Goal: Task Accomplishment & Management: Manage account settings

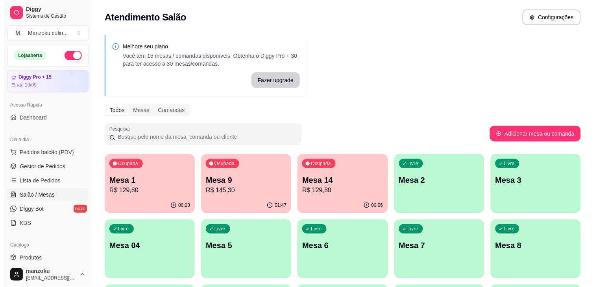
scroll to position [44, 0]
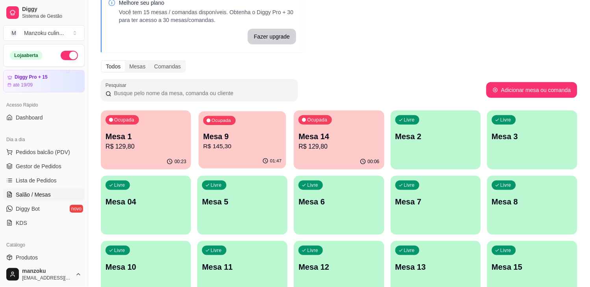
click at [263, 130] on div "Ocupada Mesa 9 R$ 145,30" at bounding box center [242, 132] width 87 height 43
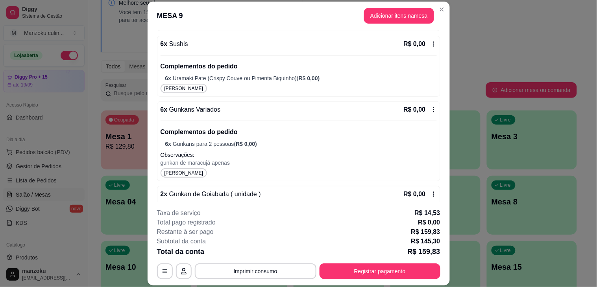
scroll to position [682, 0]
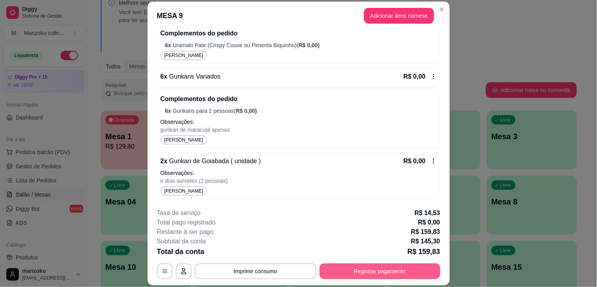
click at [382, 274] on button "Registrar pagamento" at bounding box center [380, 272] width 121 height 16
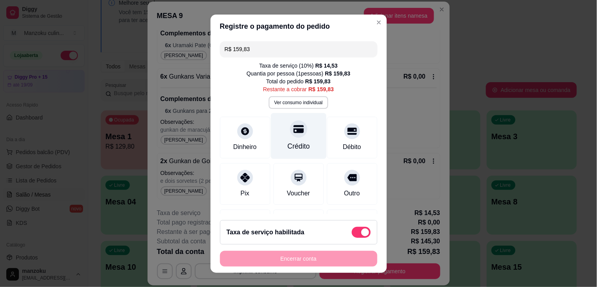
click at [291, 136] on div at bounding box center [298, 128] width 17 height 17
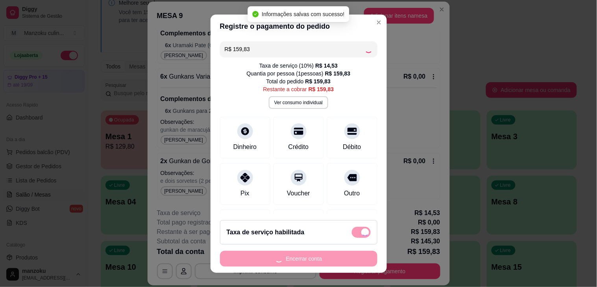
type input "R$ 0,00"
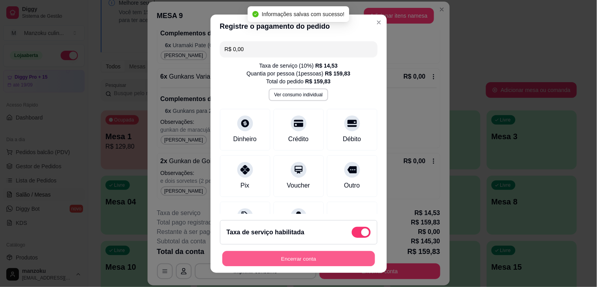
click at [304, 256] on button "Encerrar conta" at bounding box center [298, 258] width 153 height 15
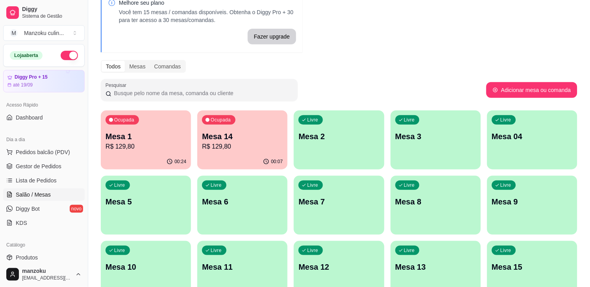
scroll to position [87, 0]
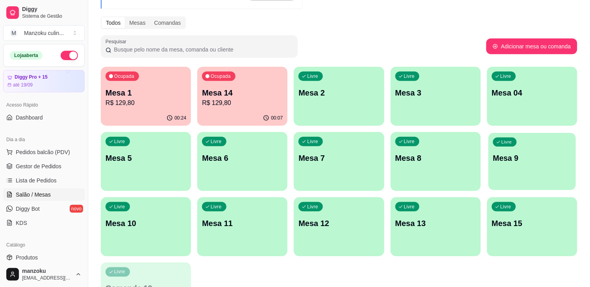
click at [505, 172] on div "Livre Mesa 9" at bounding box center [531, 157] width 87 height 48
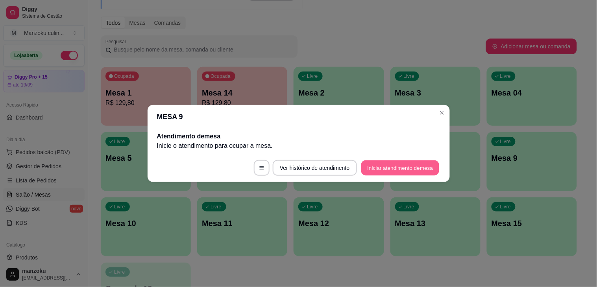
click at [394, 169] on button "Iniciar atendimento de mesa" at bounding box center [400, 168] width 78 height 15
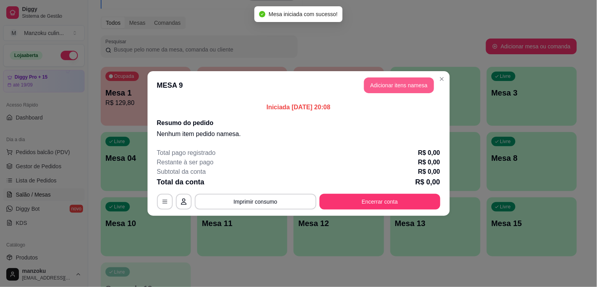
click at [400, 90] on button "Adicionar itens na mesa" at bounding box center [399, 86] width 70 height 16
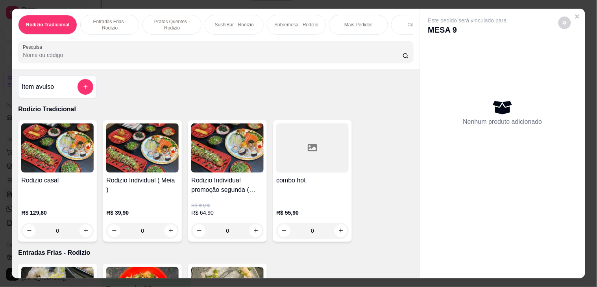
click at [253, 239] on div "0" at bounding box center [227, 231] width 72 height 16
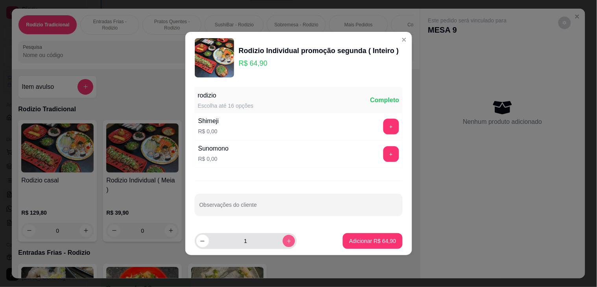
click at [286, 243] on icon "increase-product-quantity" at bounding box center [289, 242] width 6 height 6
type input "2"
click at [377, 241] on p "Adicionar R$ 129,80" at bounding box center [372, 241] width 50 height 8
type input "2"
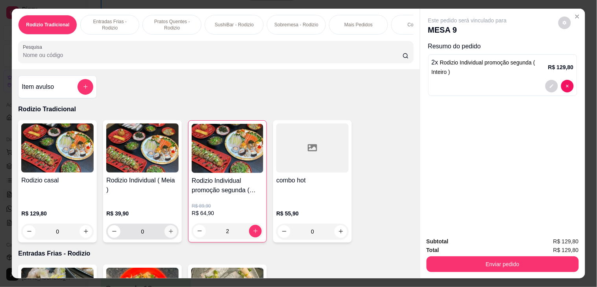
click at [170, 234] on icon "increase-product-quantity" at bounding box center [171, 232] width 6 height 6
type input "1"
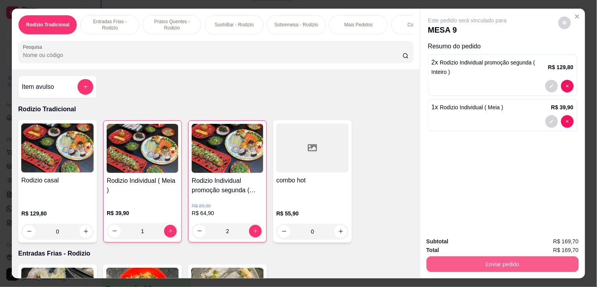
click at [479, 257] on button "Enviar pedido" at bounding box center [503, 265] width 152 height 16
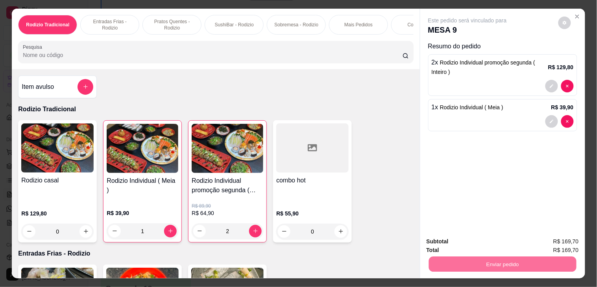
click at [481, 239] on button "Não registrar e enviar pedido" at bounding box center [477, 241] width 80 height 15
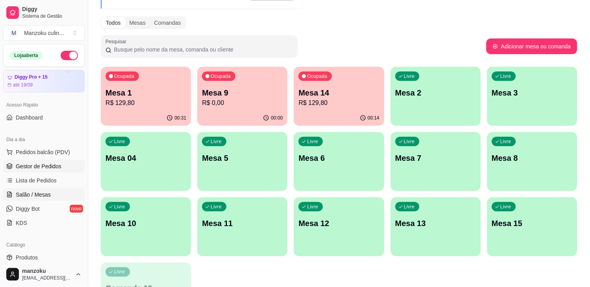
click at [50, 169] on span "Gestor de Pedidos" at bounding box center [39, 167] width 46 height 8
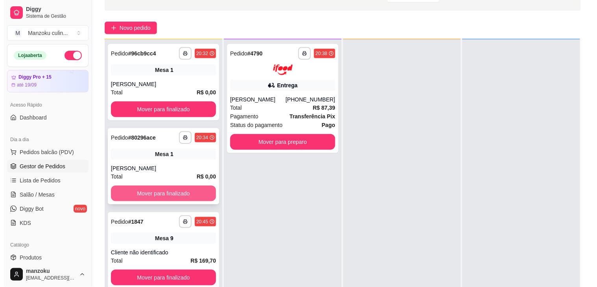
scroll to position [120, 0]
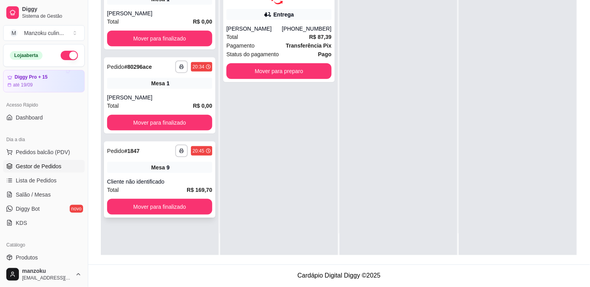
click at [187, 178] on div "Cliente não identificado" at bounding box center [159, 182] width 105 height 8
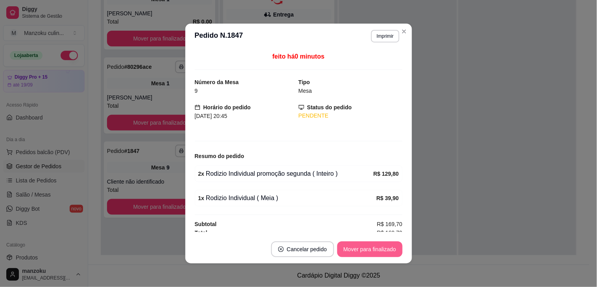
click at [371, 245] on button "Mover para finalizado" at bounding box center [369, 250] width 65 height 16
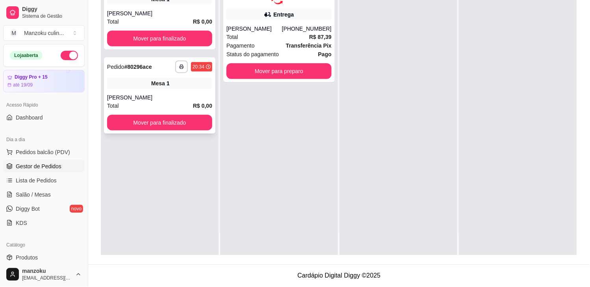
click at [140, 84] on div "Mesa 1" at bounding box center [159, 83] width 105 height 11
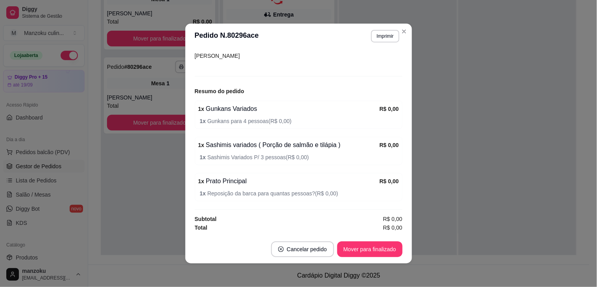
scroll to position [83, 0]
click at [365, 252] on button "Mover para finalizado" at bounding box center [369, 250] width 65 height 16
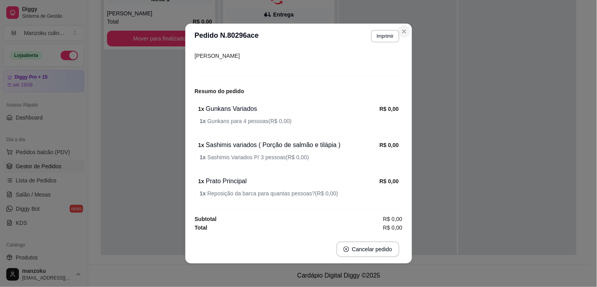
scroll to position [57, 0]
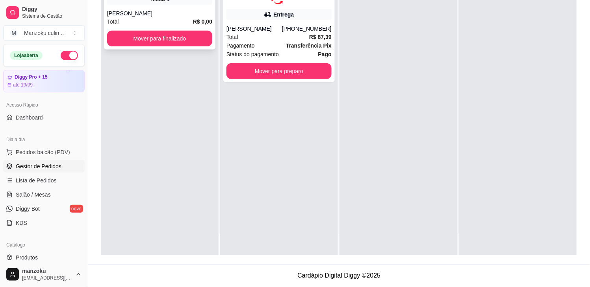
click at [170, 12] on div "[PERSON_NAME]" at bounding box center [159, 13] width 105 height 8
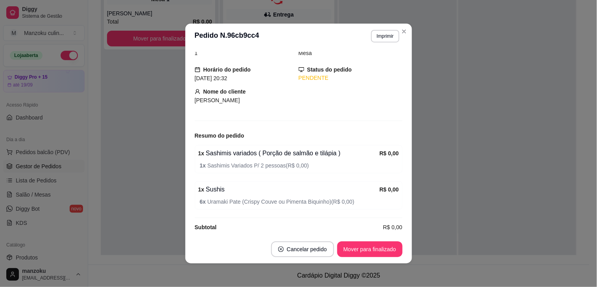
scroll to position [46, 0]
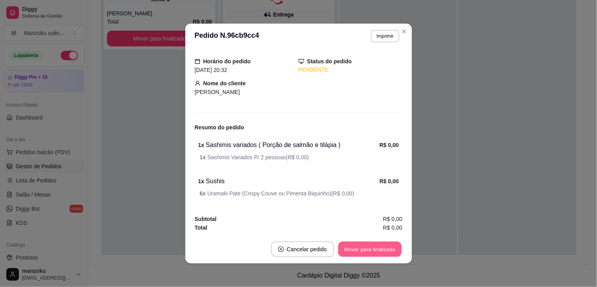
click at [361, 251] on button "Mover para finalizado" at bounding box center [369, 249] width 63 height 15
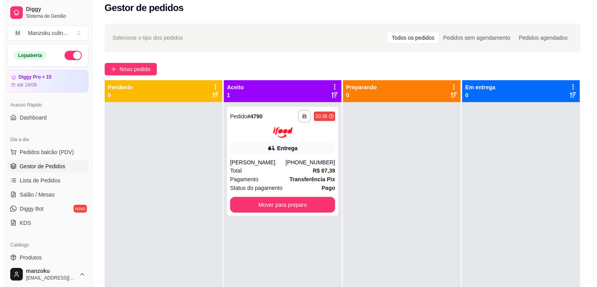
scroll to position [0, 0]
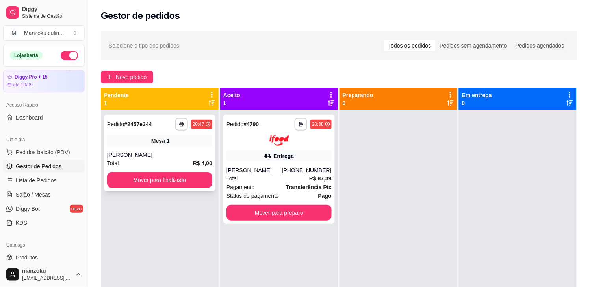
click at [192, 131] on div "**********" at bounding box center [159, 153] width 111 height 76
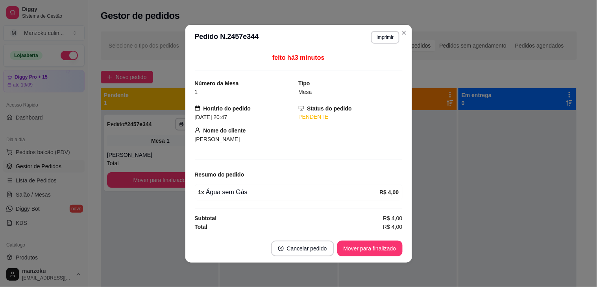
scroll to position [1, 0]
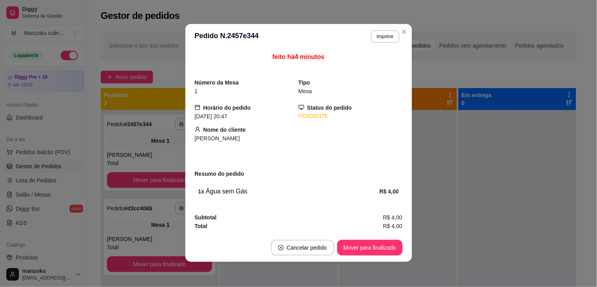
click at [372, 239] on footer "Cancelar pedido Mover para finalizado" at bounding box center [298, 248] width 227 height 28
click at [371, 247] on button "Mover para finalizado" at bounding box center [369, 247] width 63 height 15
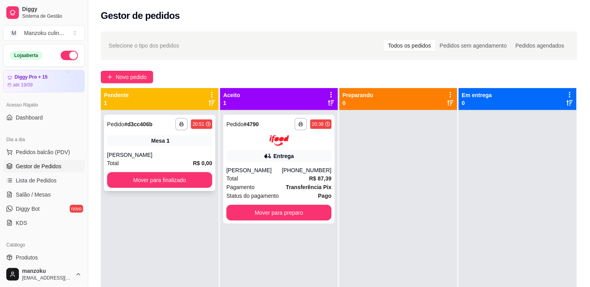
click at [188, 158] on div "[PERSON_NAME]" at bounding box center [159, 155] width 105 height 8
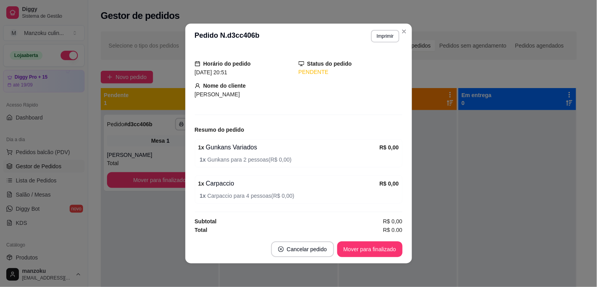
scroll to position [46, 0]
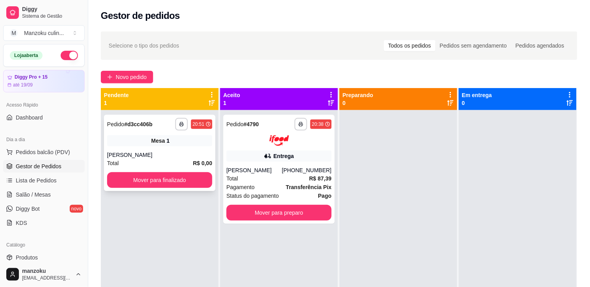
click at [140, 139] on div "Mesa 1" at bounding box center [159, 140] width 105 height 11
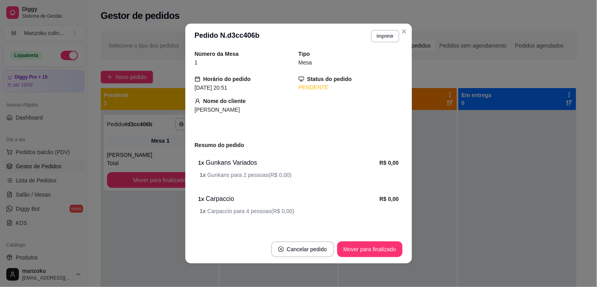
scroll to position [44, 0]
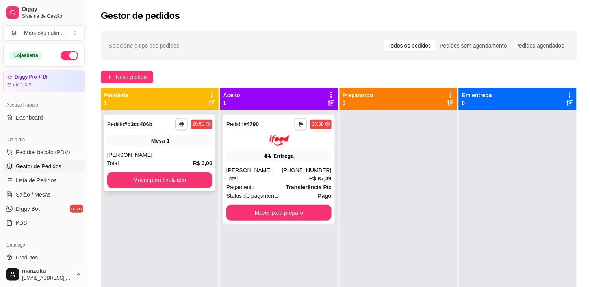
click at [187, 148] on div "**********" at bounding box center [159, 153] width 111 height 76
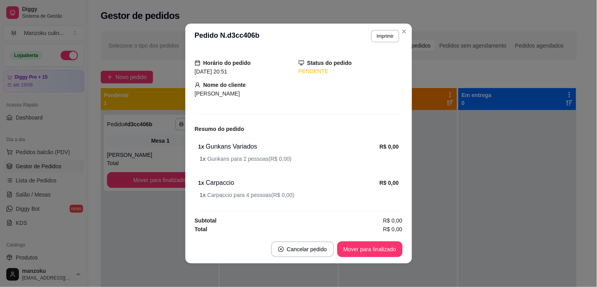
scroll to position [46, 0]
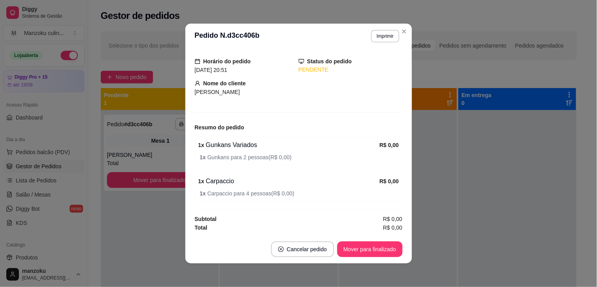
click at [372, 258] on footer "Cancelar pedido Mover para finalizado" at bounding box center [298, 249] width 227 height 28
click at [375, 256] on button "Mover para finalizado" at bounding box center [369, 250] width 65 height 16
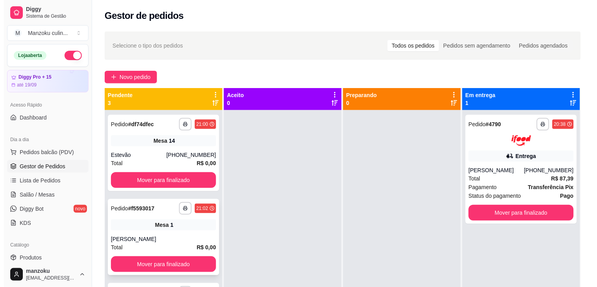
scroll to position [22, 0]
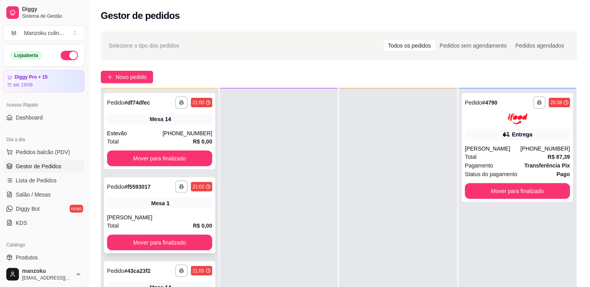
click at [188, 209] on div "**********" at bounding box center [159, 216] width 111 height 76
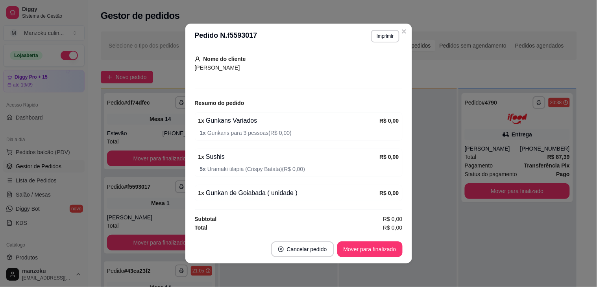
scroll to position [2, 0]
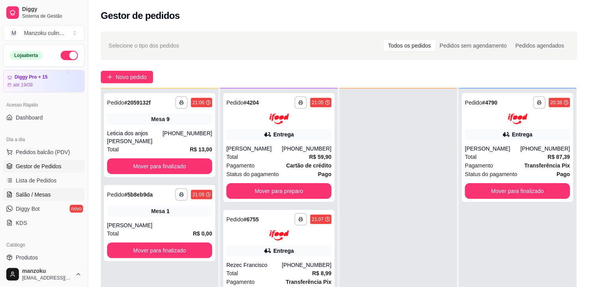
click at [38, 199] on link "Salão / Mesas" at bounding box center [44, 195] width 82 height 13
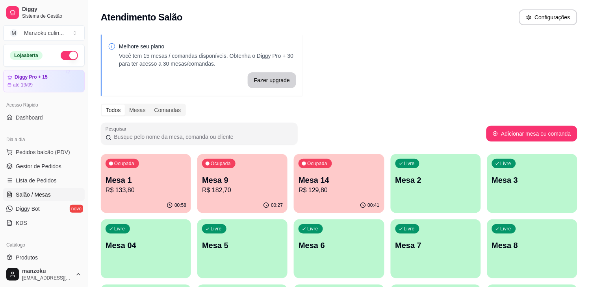
click at [128, 171] on div "Ocupada Mesa 1 R$ 133,80" at bounding box center [146, 176] width 90 height 44
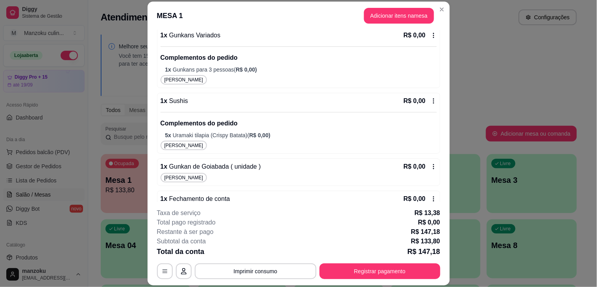
scroll to position [763, 0]
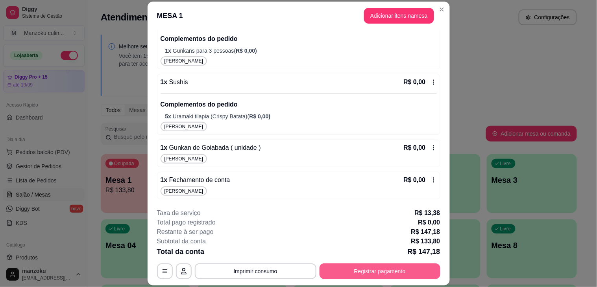
click at [380, 273] on button "Registrar pagamento" at bounding box center [380, 272] width 121 height 16
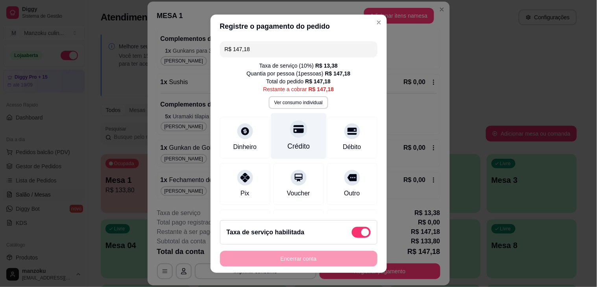
click at [293, 133] on icon at bounding box center [298, 129] width 10 height 10
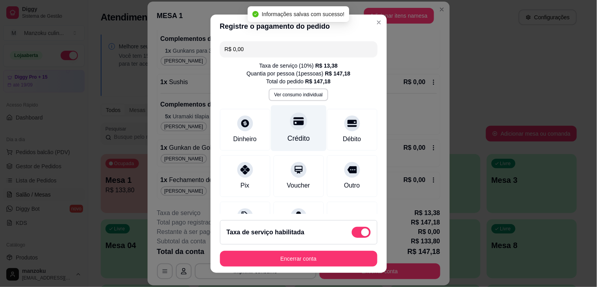
type input "R$ 0,00"
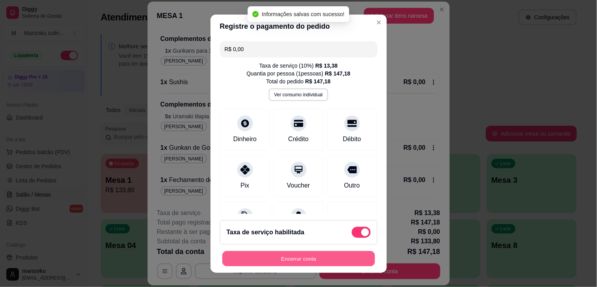
click at [308, 255] on button "Encerrar conta" at bounding box center [298, 258] width 153 height 15
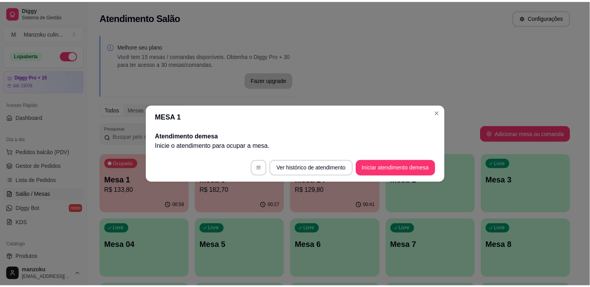
scroll to position [0, 0]
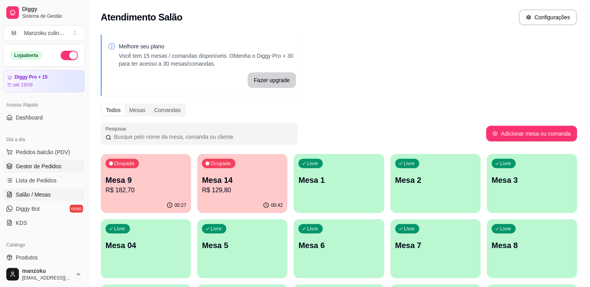
click at [38, 170] on span "Gestor de Pedidos" at bounding box center [39, 167] width 46 height 8
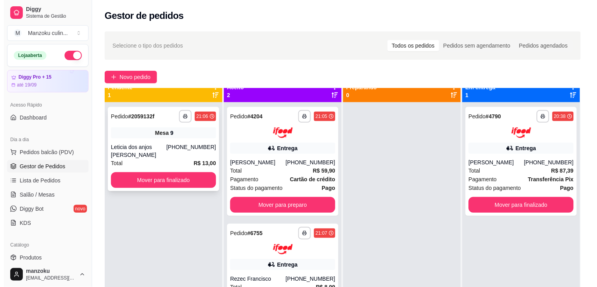
scroll to position [22, 0]
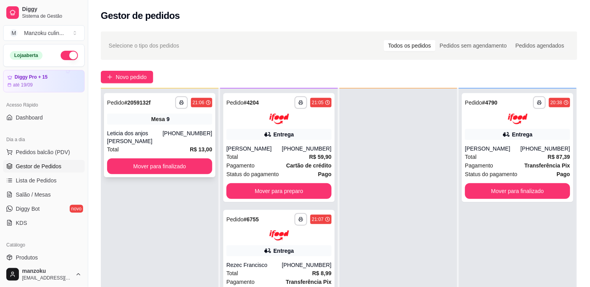
click at [162, 116] on span "Mesa" at bounding box center [158, 119] width 14 height 8
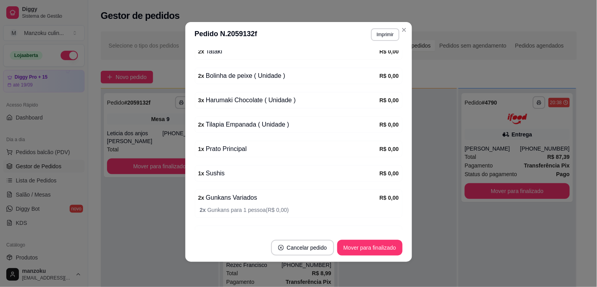
scroll to position [135, 0]
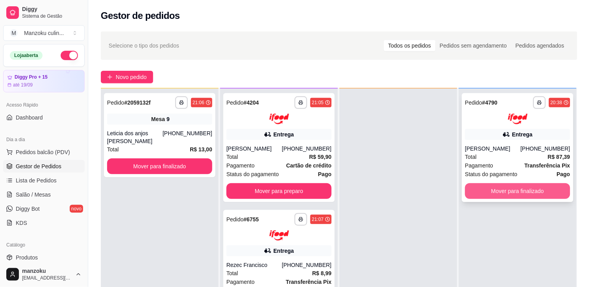
click at [546, 193] on button "Mover para finalizado" at bounding box center [517, 191] width 105 height 16
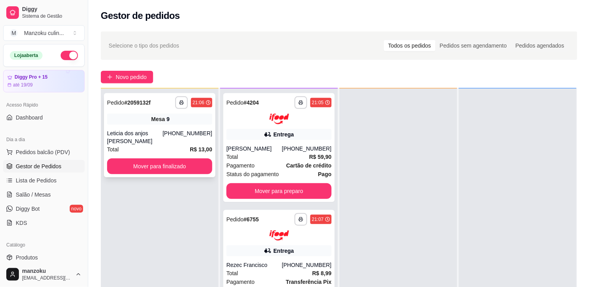
click at [161, 126] on div "**********" at bounding box center [159, 135] width 111 height 84
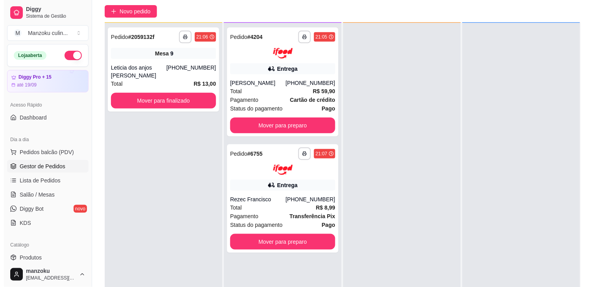
scroll to position [120, 0]
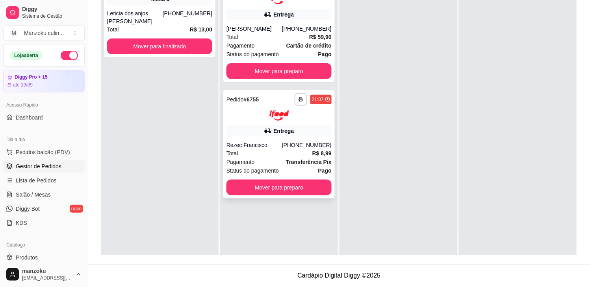
click at [313, 135] on div "Entrega" at bounding box center [278, 131] width 105 height 11
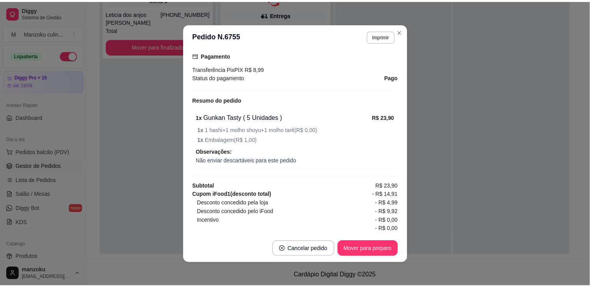
scroll to position [219, 0]
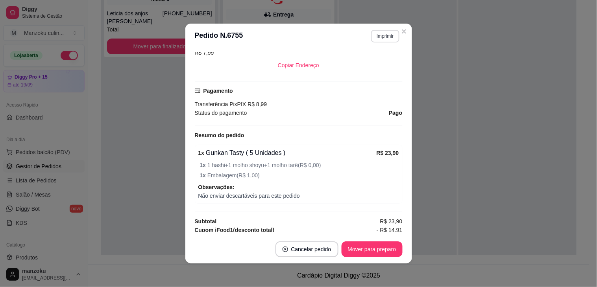
click at [377, 35] on button "Imprimir" at bounding box center [385, 36] width 28 height 13
click at [360, 58] on button "IMPRESSORA" at bounding box center [367, 64] width 57 height 13
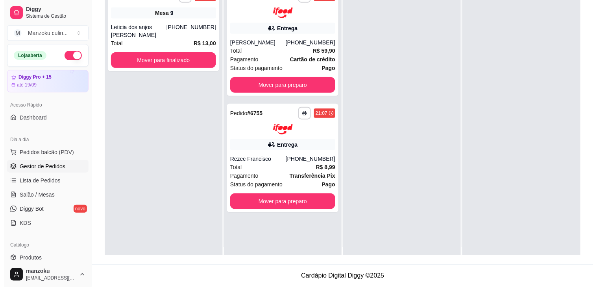
scroll to position [0, 0]
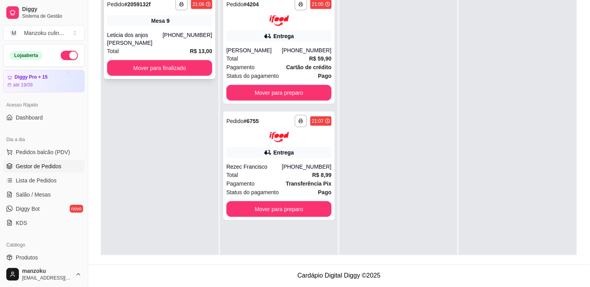
click at [143, 30] on div "**********" at bounding box center [159, 37] width 111 height 84
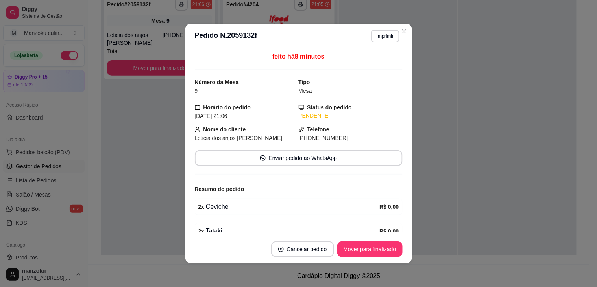
scroll to position [87, 0]
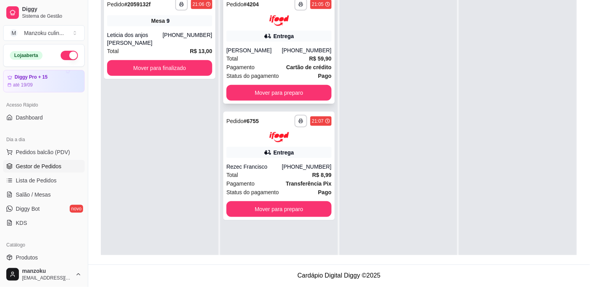
click at [293, 35] on div "Entrega" at bounding box center [278, 36] width 105 height 11
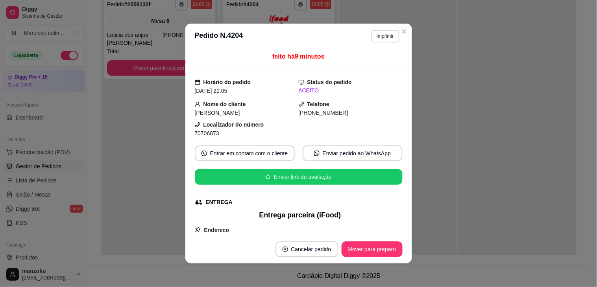
click at [373, 36] on button "Imprimir" at bounding box center [385, 36] width 28 height 13
click at [368, 67] on button "IMPRESSORA" at bounding box center [368, 64] width 55 height 12
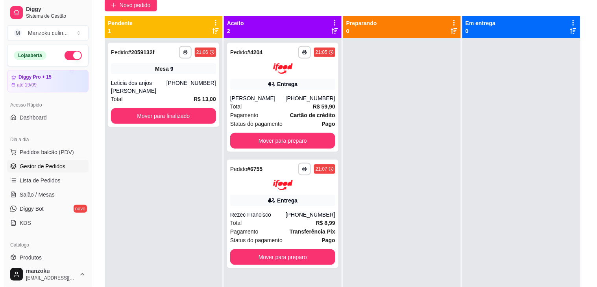
scroll to position [0, 0]
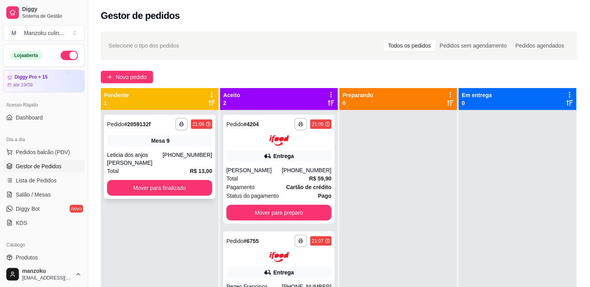
click at [163, 152] on div "Leticia dos anjos [PERSON_NAME]" at bounding box center [135, 159] width 56 height 16
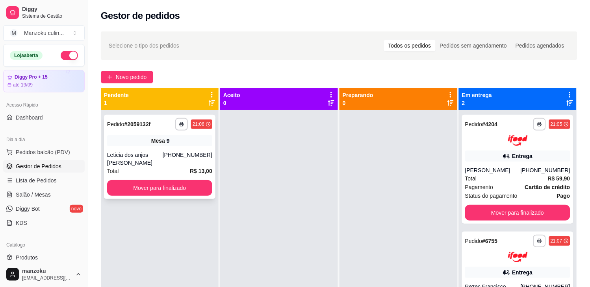
click at [172, 154] on div "[PHONE_NUMBER]" at bounding box center [188, 159] width 50 height 16
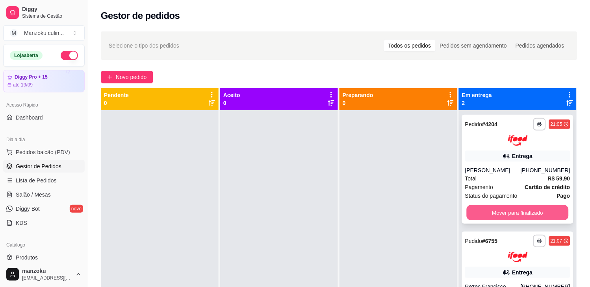
click at [528, 211] on button "Mover para finalizado" at bounding box center [518, 212] width 102 height 15
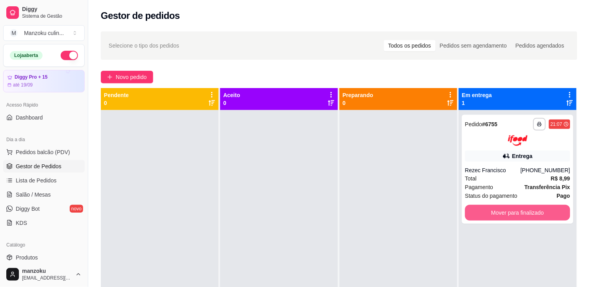
click at [528, 211] on button "Mover para finalizado" at bounding box center [517, 213] width 105 height 16
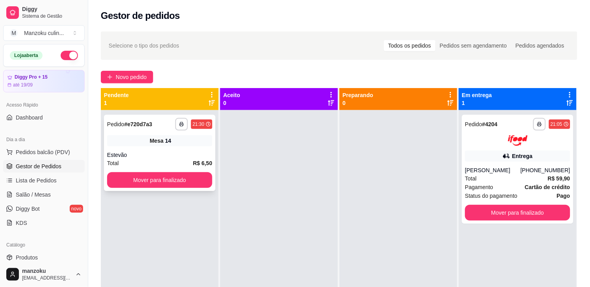
click at [180, 139] on div "Mesa 14" at bounding box center [159, 140] width 105 height 11
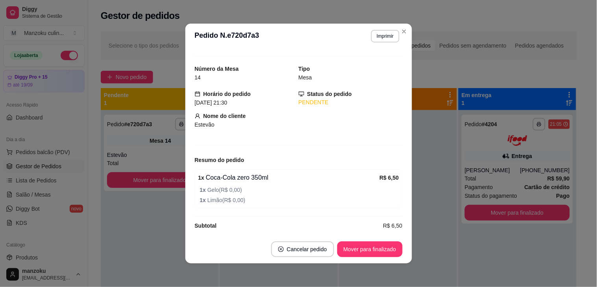
scroll to position [21, 0]
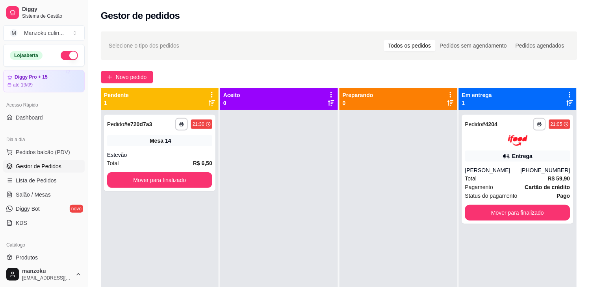
click at [126, 227] on div "**********" at bounding box center [160, 253] width 118 height 287
click at [131, 71] on button "Novo pedido" at bounding box center [127, 77] width 52 height 13
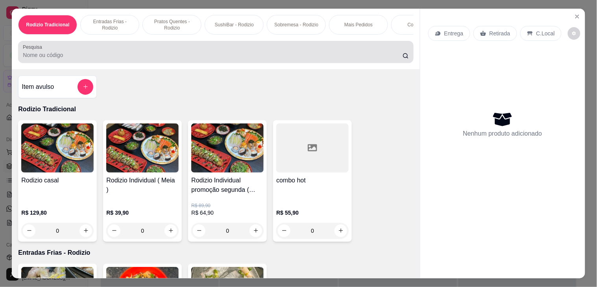
click at [198, 50] on div at bounding box center [216, 52] width 386 height 16
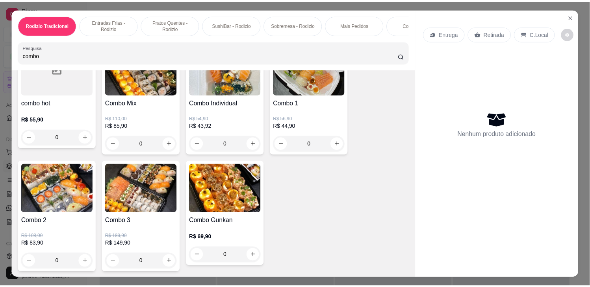
scroll to position [87, 0]
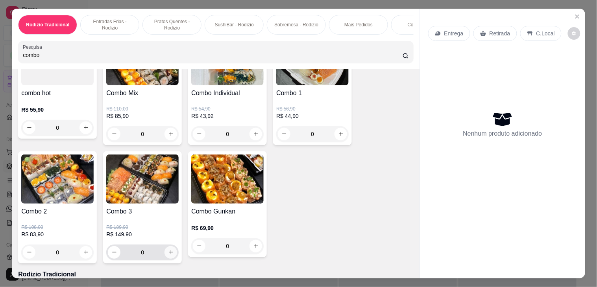
type input "combo"
click at [170, 252] on button "increase-product-quantity" at bounding box center [171, 253] width 13 height 13
type input "1"
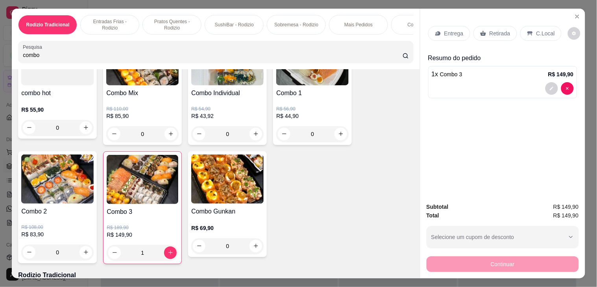
click at [502, 35] on div "Retirada" at bounding box center [496, 33] width 44 height 15
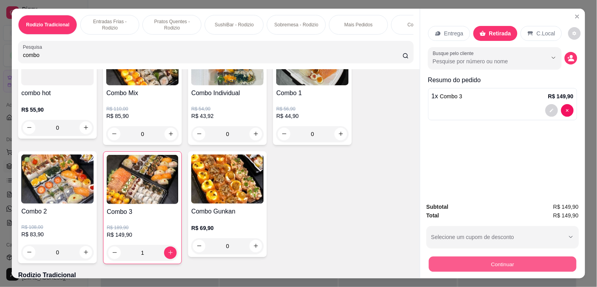
click at [484, 257] on button "Continuar" at bounding box center [503, 264] width 148 height 15
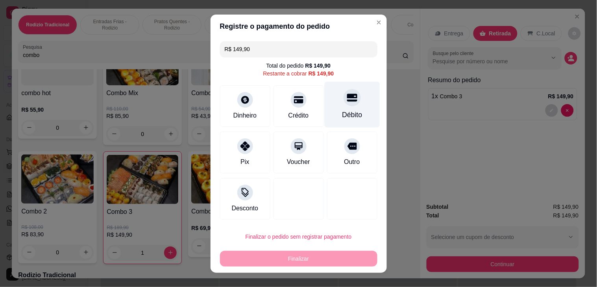
click at [344, 100] on div at bounding box center [352, 97] width 17 height 17
type input "R$ 0,00"
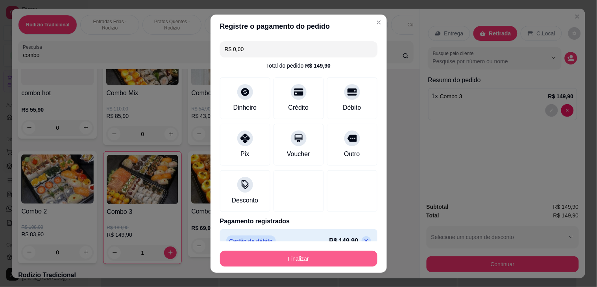
click at [311, 255] on button "Finalizar" at bounding box center [299, 259] width 158 height 16
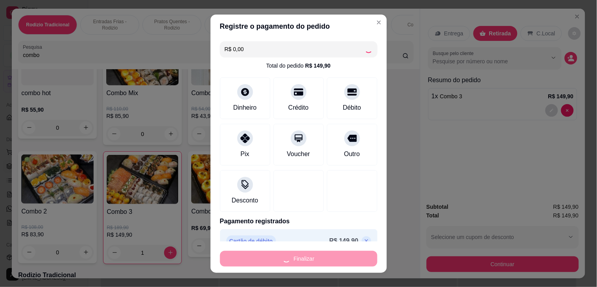
type input "0"
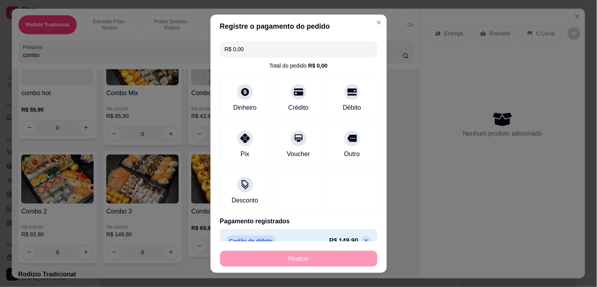
type input "-R$ 149,90"
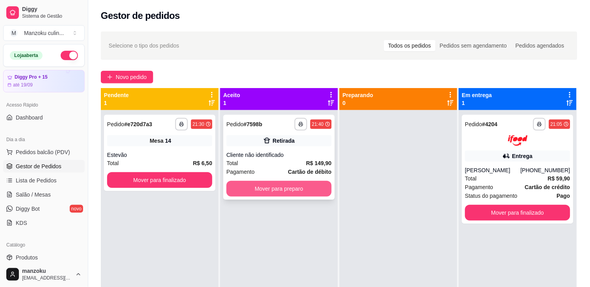
click at [286, 189] on button "Mover para preparo" at bounding box center [278, 189] width 105 height 16
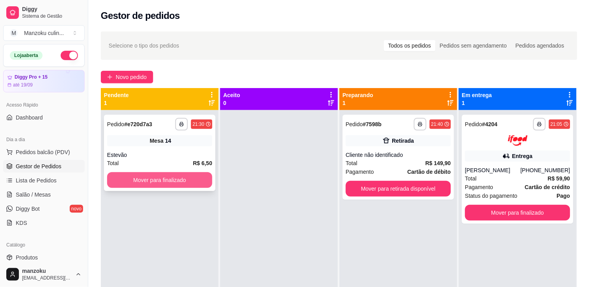
click at [187, 181] on button "Mover para finalizado" at bounding box center [159, 180] width 105 height 16
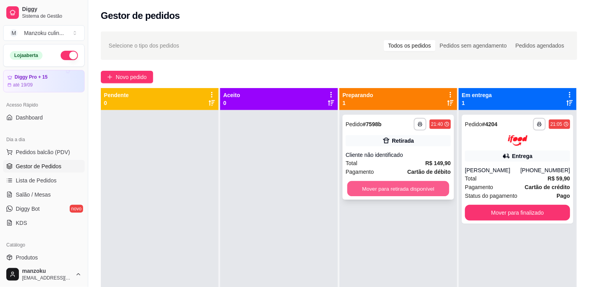
click at [417, 193] on button "Mover para retirada disponível" at bounding box center [398, 189] width 102 height 15
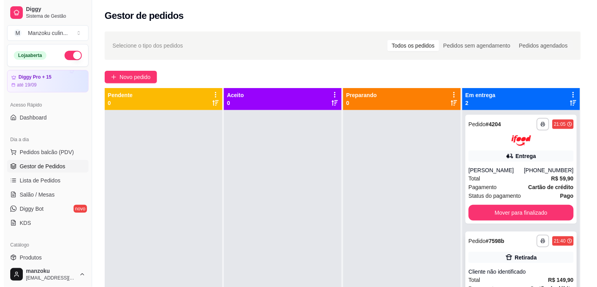
scroll to position [22, 0]
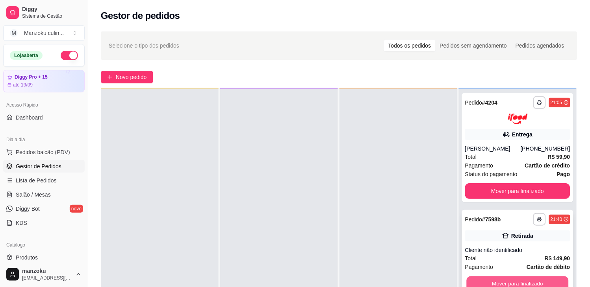
click at [524, 282] on button "Mover para finalizado" at bounding box center [518, 283] width 102 height 15
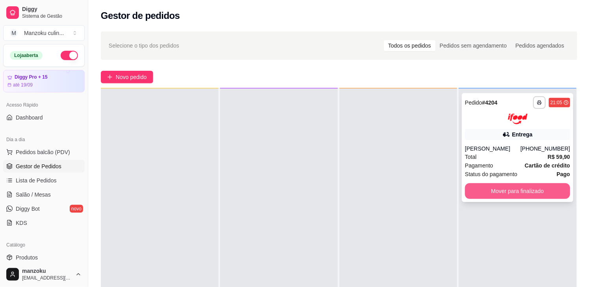
click at [517, 146] on div "[PERSON_NAME]" at bounding box center [493, 149] width 56 height 8
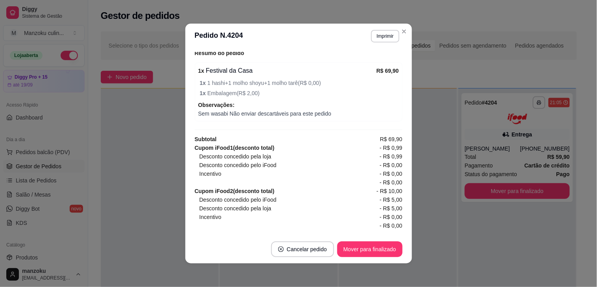
scroll to position [306, 0]
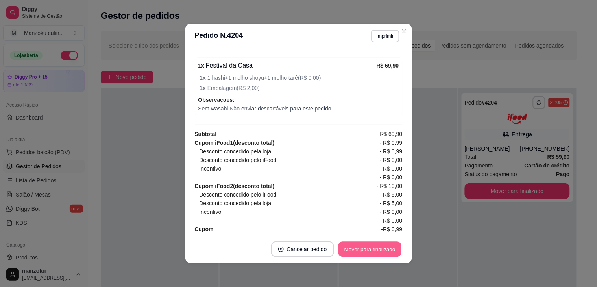
click at [380, 249] on button "Mover para finalizado" at bounding box center [369, 249] width 63 height 15
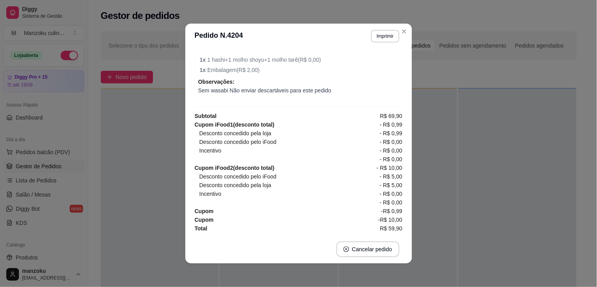
scroll to position [288, 0]
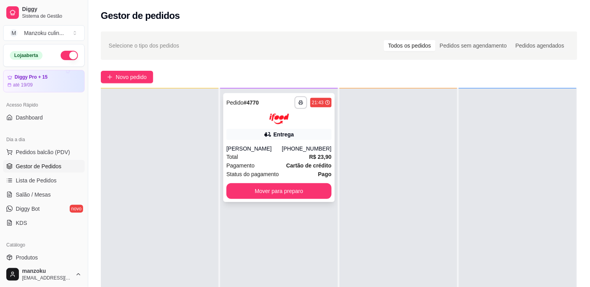
click at [307, 117] on div at bounding box center [278, 119] width 105 height 11
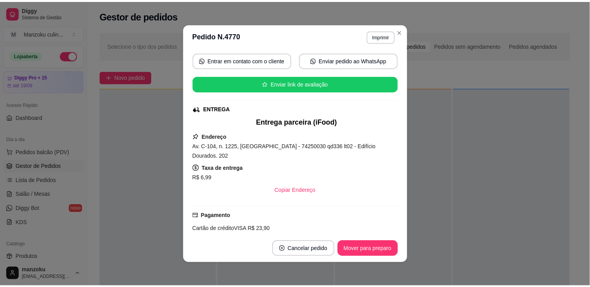
scroll to position [175, 0]
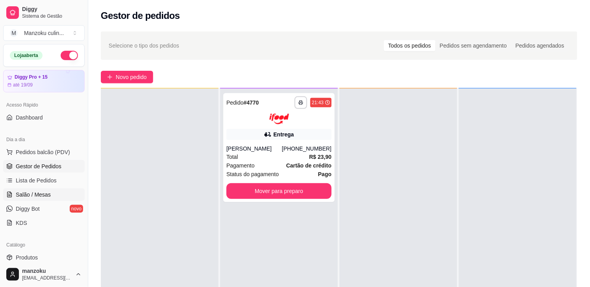
click at [44, 195] on span "Salão / Mesas" at bounding box center [33, 195] width 35 height 8
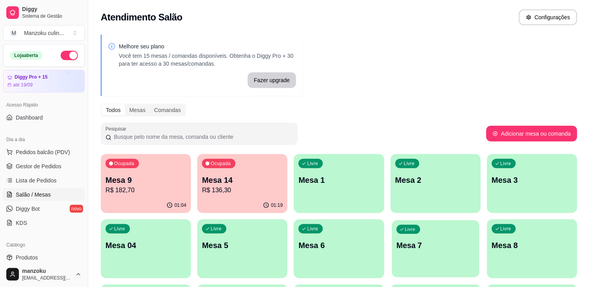
click at [417, 241] on p "Mesa 7" at bounding box center [436, 246] width 78 height 11
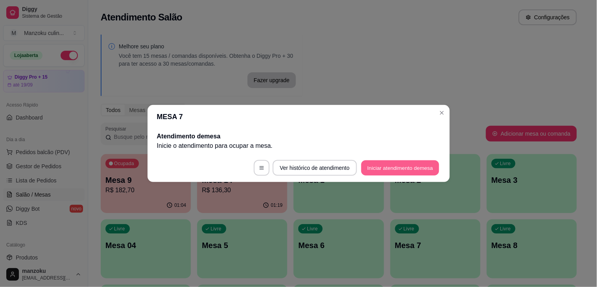
click at [402, 162] on button "Iniciar atendimento de mesa" at bounding box center [400, 168] width 78 height 15
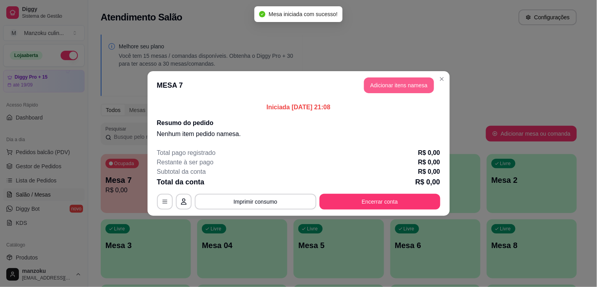
click at [395, 90] on button "Adicionar itens na mesa" at bounding box center [399, 86] width 70 height 16
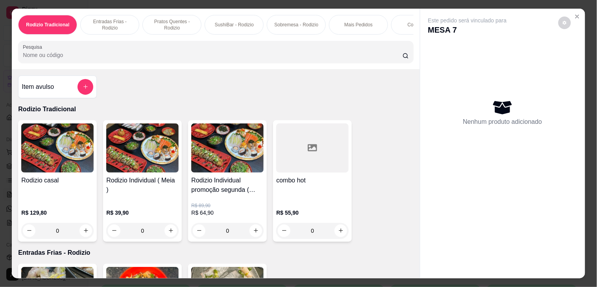
click at [247, 231] on div "0" at bounding box center [227, 231] width 72 height 16
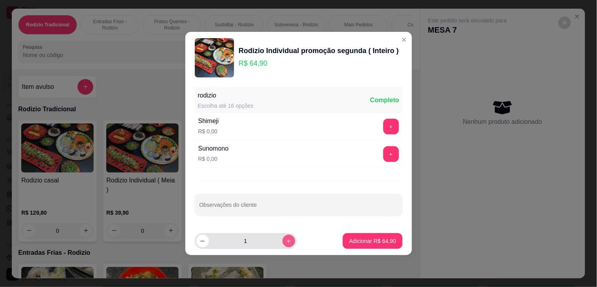
click at [286, 242] on icon "increase-product-quantity" at bounding box center [289, 242] width 6 height 6
type input "2"
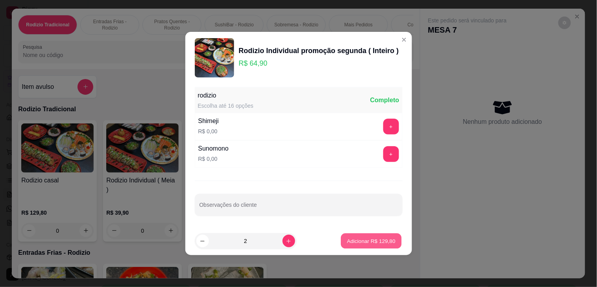
click at [365, 242] on p "Adicionar R$ 129,80" at bounding box center [371, 240] width 48 height 7
type input "2"
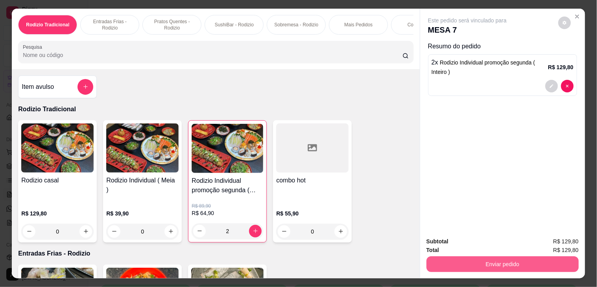
click at [481, 261] on button "Enviar pedido" at bounding box center [503, 265] width 152 height 16
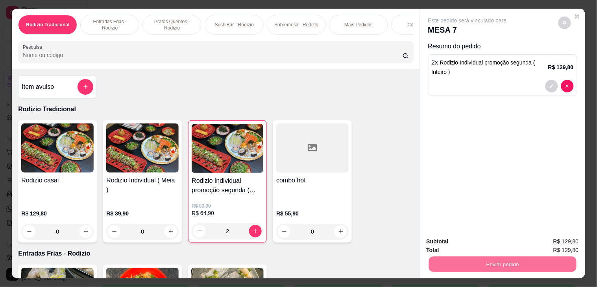
click at [478, 247] on button "Não registrar e enviar pedido" at bounding box center [477, 241] width 80 height 15
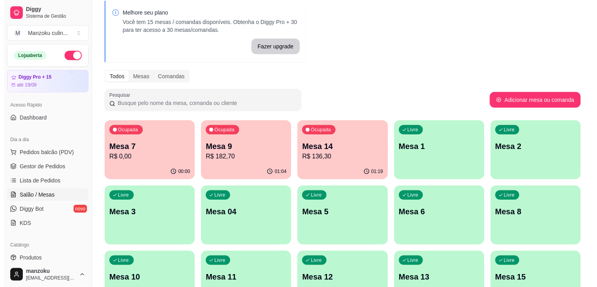
scroll to position [87, 0]
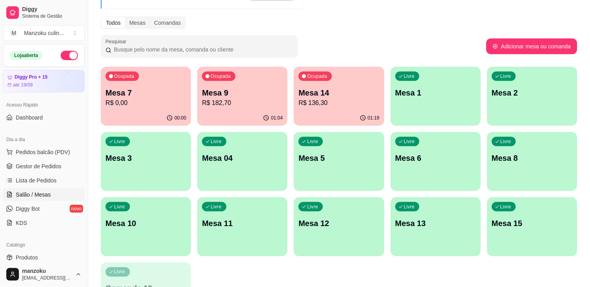
click at [539, 163] on div "Livre Mesa 8" at bounding box center [532, 157] width 90 height 50
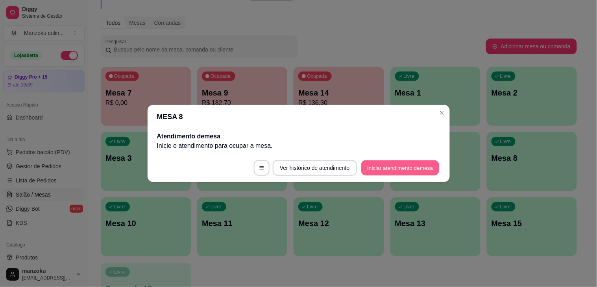
click at [398, 169] on button "Iniciar atendimento de mesa" at bounding box center [400, 168] width 78 height 15
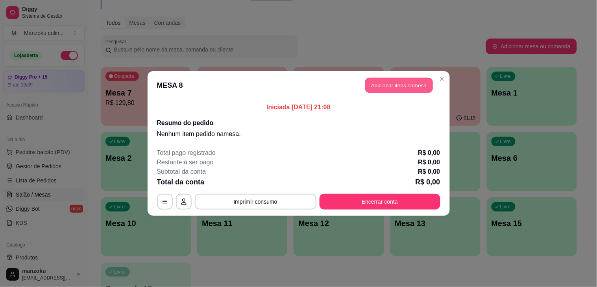
click at [400, 83] on button "Adicionar itens na mesa" at bounding box center [399, 85] width 68 height 15
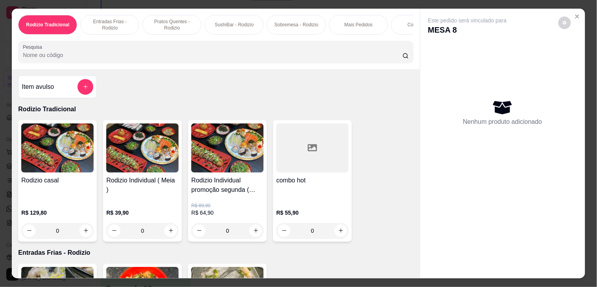
click at [251, 234] on div "0" at bounding box center [227, 231] width 72 height 16
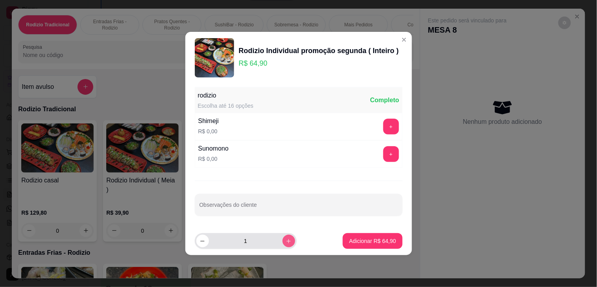
click at [287, 241] on icon "increase-product-quantity" at bounding box center [289, 241] width 4 height 4
type input "2"
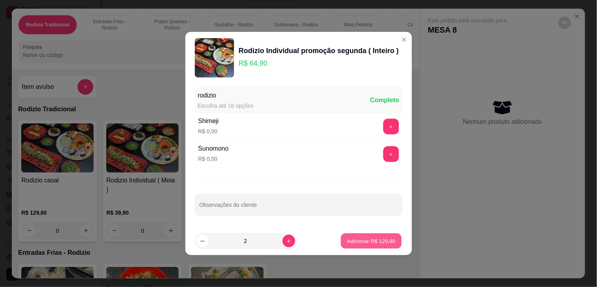
click at [376, 241] on p "Adicionar R$ 129,80" at bounding box center [371, 240] width 48 height 7
type input "2"
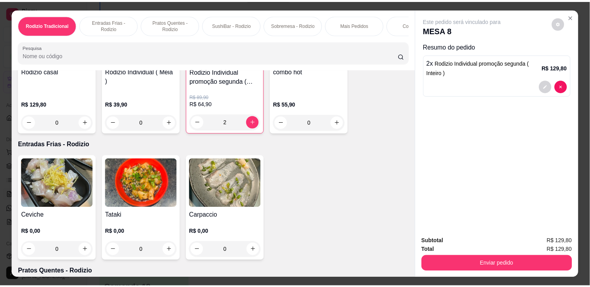
scroll to position [0, 0]
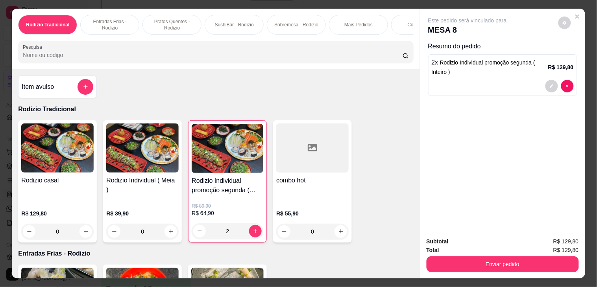
click at [184, 54] on input "Pesquisa" at bounding box center [213, 55] width 380 height 8
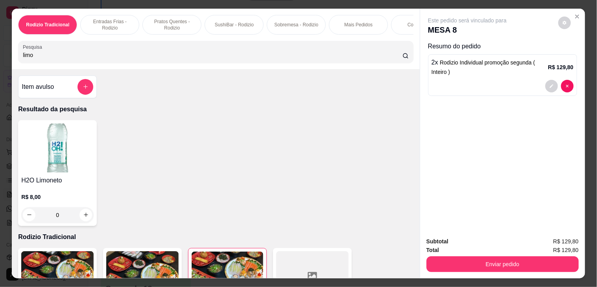
type input "limo"
click at [81, 222] on div "0" at bounding box center [57, 216] width 72 height 16
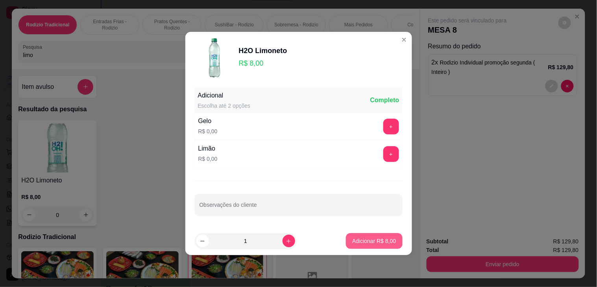
click at [381, 237] on p "Adicionar R$ 8,00" at bounding box center [374, 241] width 44 height 8
type input "1"
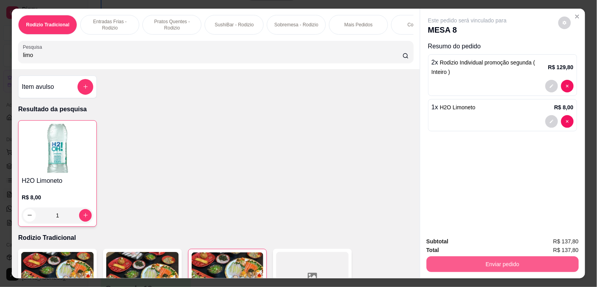
click at [468, 257] on button "Enviar pedido" at bounding box center [503, 265] width 152 height 16
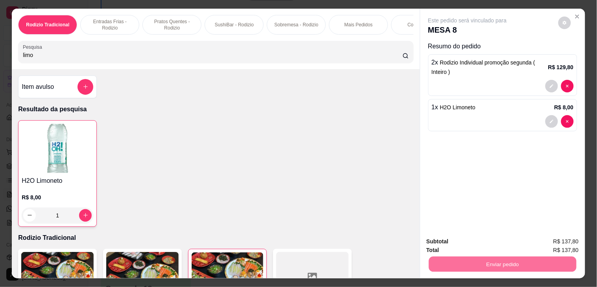
click at [474, 248] on button "Não registrar e enviar pedido" at bounding box center [477, 241] width 80 height 15
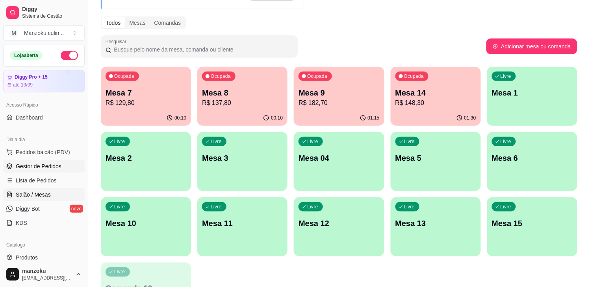
click at [36, 163] on span "Gestor de Pedidos" at bounding box center [39, 167] width 46 height 8
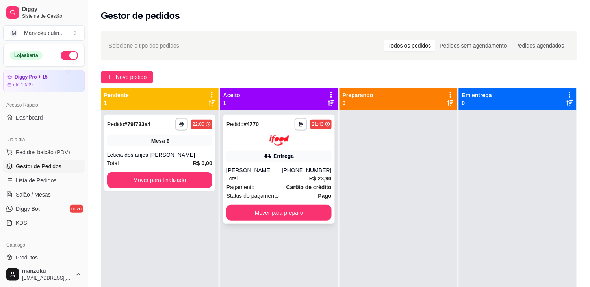
click at [309, 166] on div "**********" at bounding box center [278, 169] width 111 height 109
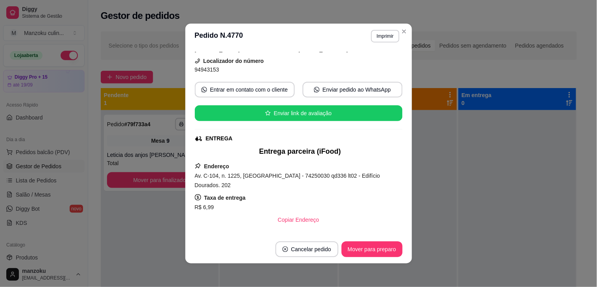
scroll to position [87, 0]
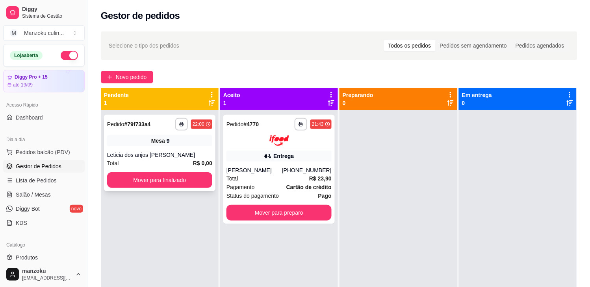
click at [150, 150] on div "**********" at bounding box center [159, 153] width 111 height 76
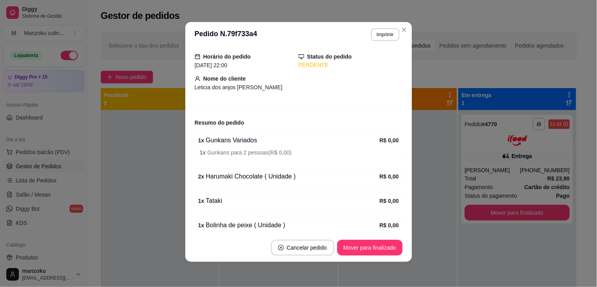
scroll to position [65, 0]
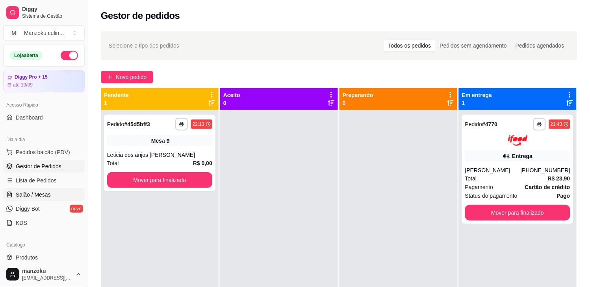
click at [28, 197] on span "Salão / Mesas" at bounding box center [33, 195] width 35 height 8
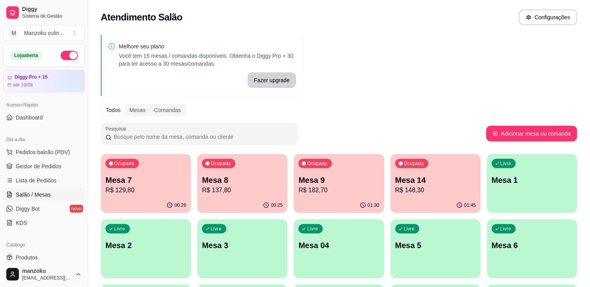
click at [430, 179] on p "Mesa 14" at bounding box center [435, 180] width 81 height 11
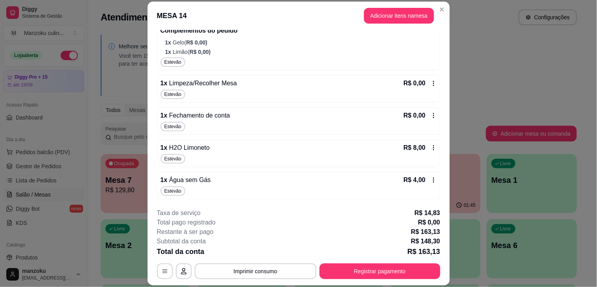
scroll to position [24, 0]
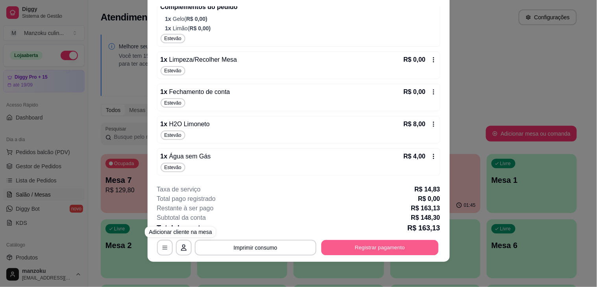
click at [345, 251] on button "Registrar pagamento" at bounding box center [379, 248] width 117 height 15
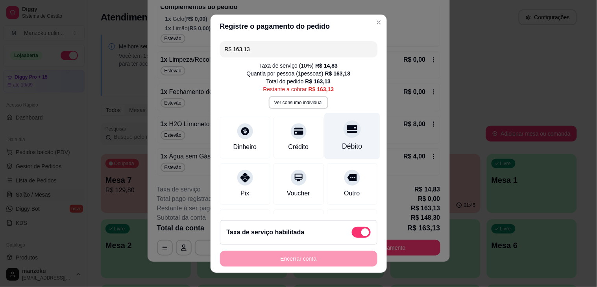
click at [342, 143] on div "Débito" at bounding box center [352, 146] width 20 height 10
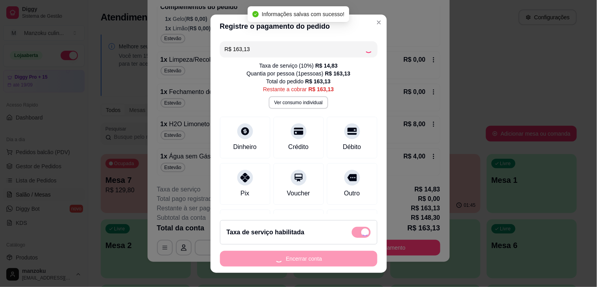
type input "R$ 0,00"
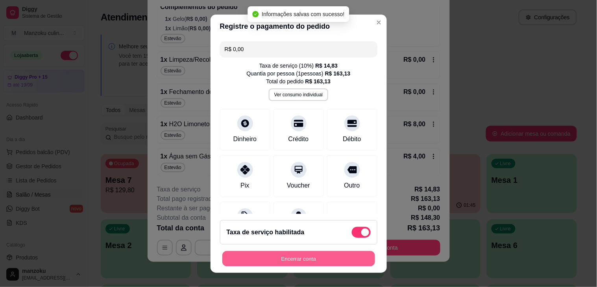
click at [300, 259] on button "Encerrar conta" at bounding box center [298, 258] width 153 height 15
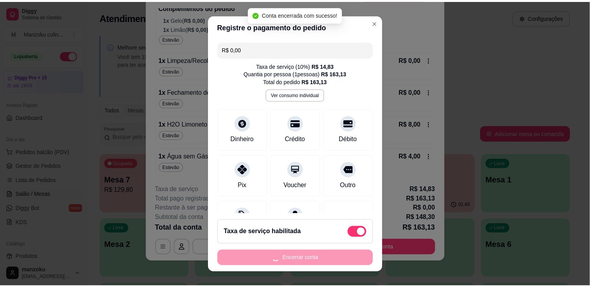
scroll to position [0, 0]
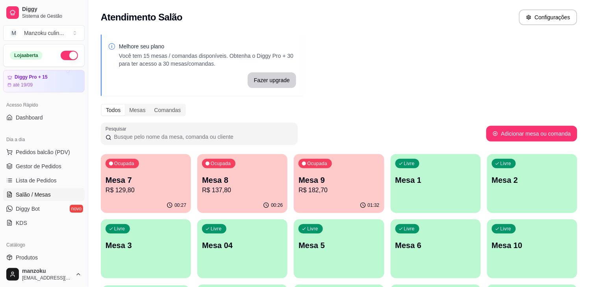
click at [467, 47] on div "Melhore seu plano Você tem 15 mesas / comandas disponíveis. Obtenha o Diggy Pro…" at bounding box center [339, 224] width 502 height 389
click at [172, 172] on div "Ocupada Mesa 7 R$ 129,80" at bounding box center [146, 176] width 90 height 44
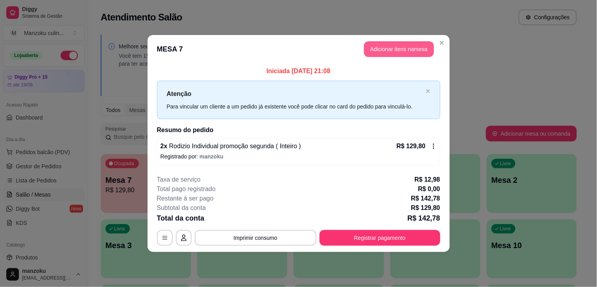
click at [381, 45] on button "Adicionar itens na mesa" at bounding box center [399, 49] width 70 height 16
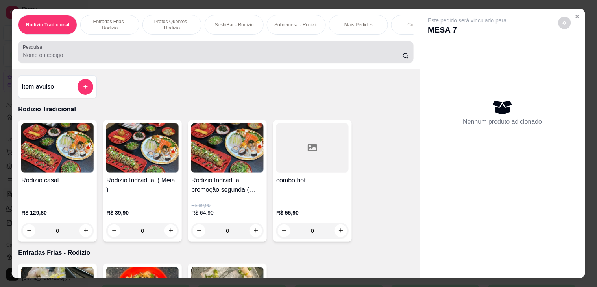
click at [127, 57] on input "Pesquisa" at bounding box center [213, 55] width 380 height 8
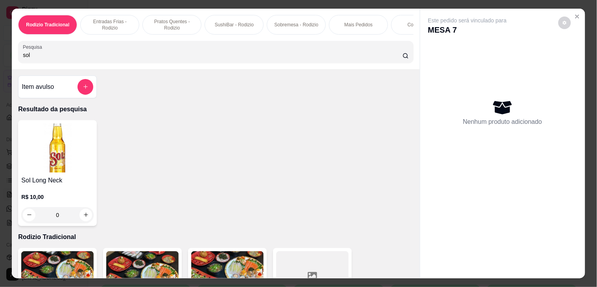
type input "sol"
click at [84, 221] on div "0" at bounding box center [57, 216] width 72 height 16
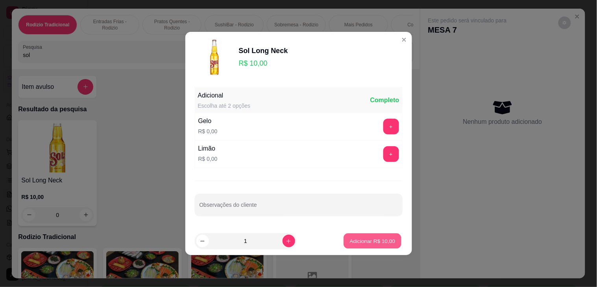
click at [368, 242] on p "Adicionar R$ 10,00" at bounding box center [373, 240] width 46 height 7
type input "1"
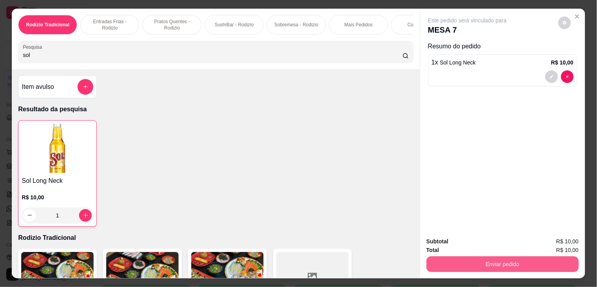
click at [477, 257] on button "Enviar pedido" at bounding box center [503, 265] width 152 height 16
click at [484, 261] on button "Enviar pedido" at bounding box center [503, 264] width 148 height 15
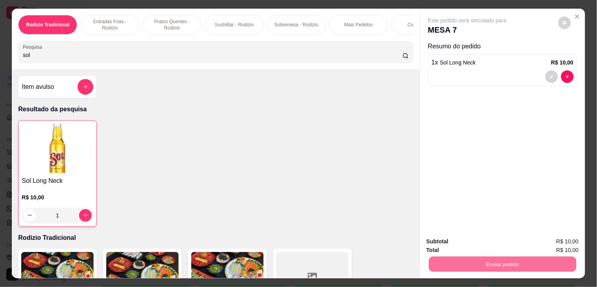
click at [500, 243] on button "Não registrar e enviar pedido" at bounding box center [477, 241] width 82 height 15
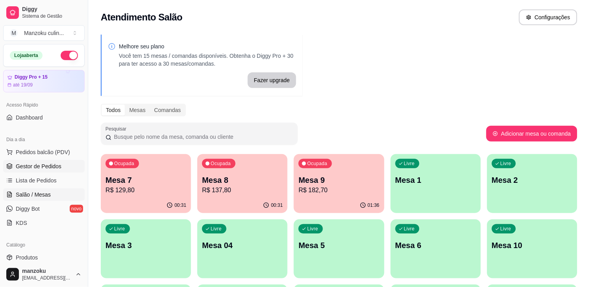
click at [46, 166] on span "Gestor de Pedidos" at bounding box center [39, 167] width 46 height 8
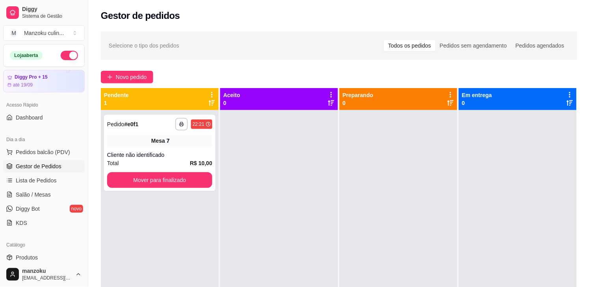
scroll to position [0, 0]
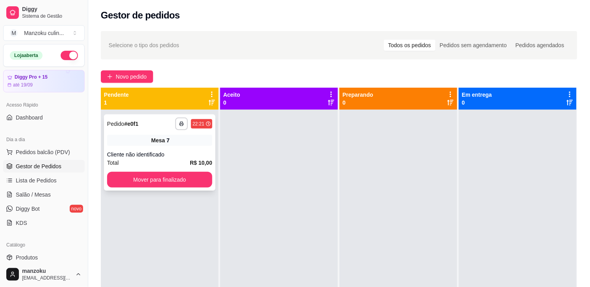
click at [176, 135] on div "Mesa 7" at bounding box center [159, 140] width 105 height 11
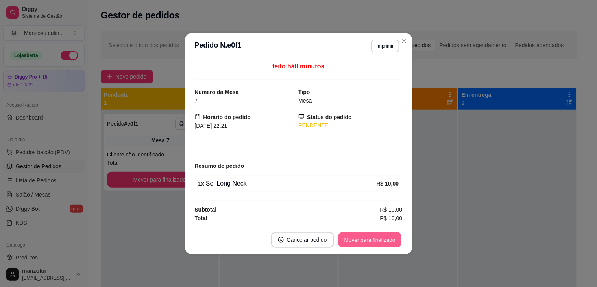
click at [382, 245] on button "Mover para finalizado" at bounding box center [369, 239] width 63 height 15
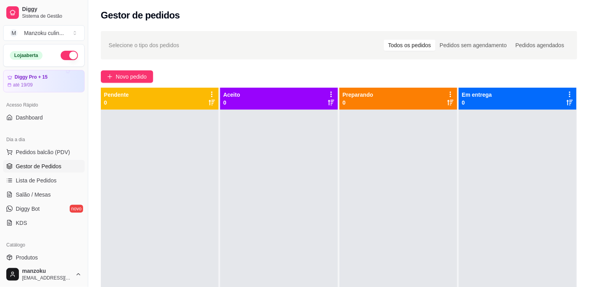
click at [150, 156] on div at bounding box center [160, 253] width 118 height 287
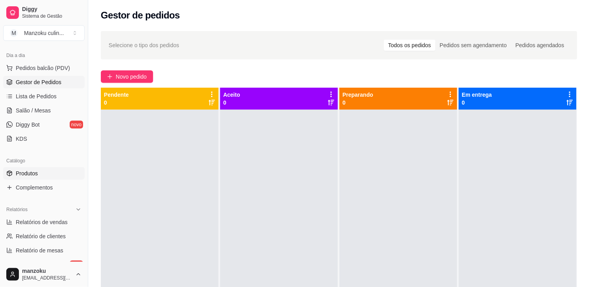
scroll to position [87, 0]
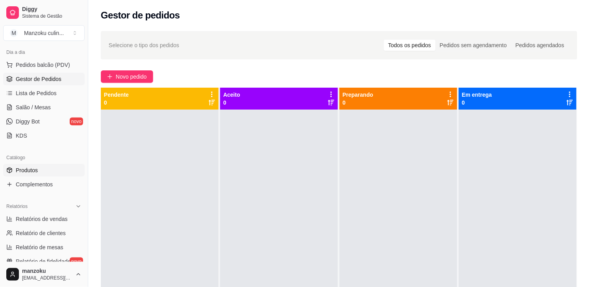
click at [40, 167] on link "Produtos" at bounding box center [44, 170] width 82 height 13
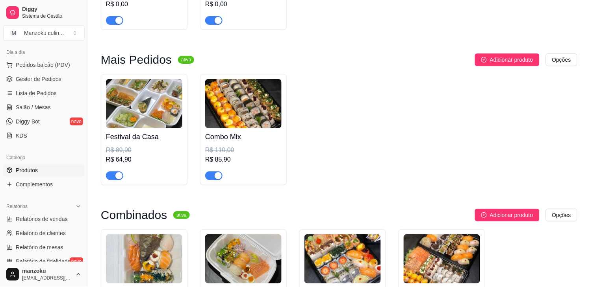
scroll to position [1356, 0]
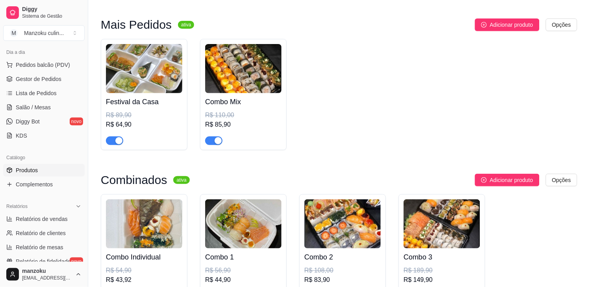
click at [261, 100] on h4 "Combo Mix" at bounding box center [243, 101] width 76 height 11
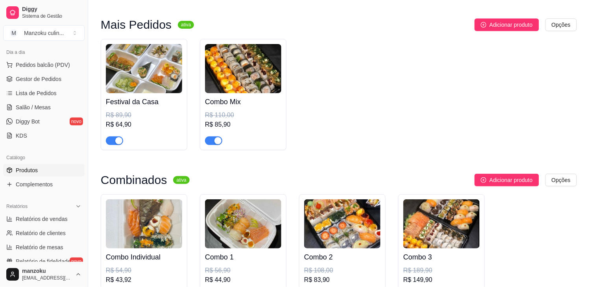
click at [260, 83] on article "Nome do produto" at bounding box center [255, 83] width 298 height 8
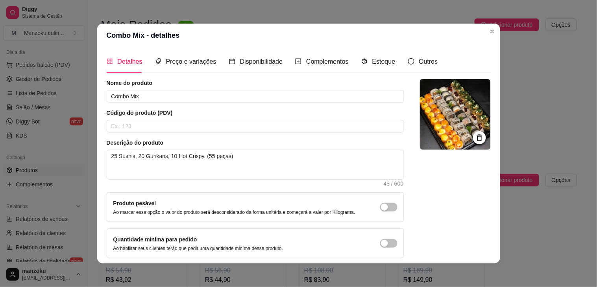
click at [447, 100] on img at bounding box center [455, 114] width 71 height 71
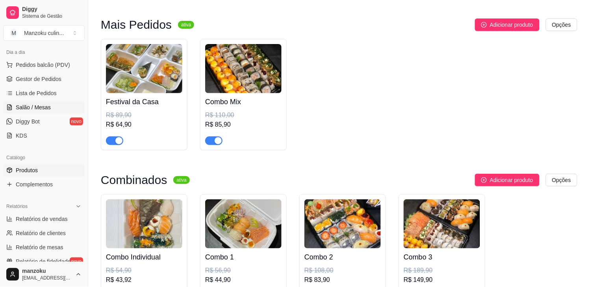
click at [37, 108] on span "Salão / Mesas" at bounding box center [33, 108] width 35 height 8
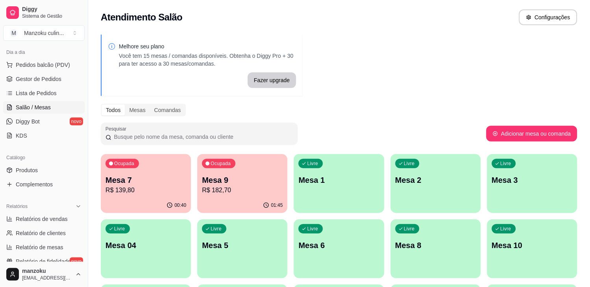
click at [249, 180] on p "Mesa 9" at bounding box center [242, 180] width 81 height 11
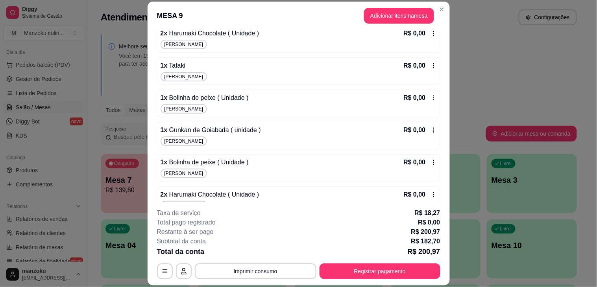
scroll to position [680, 0]
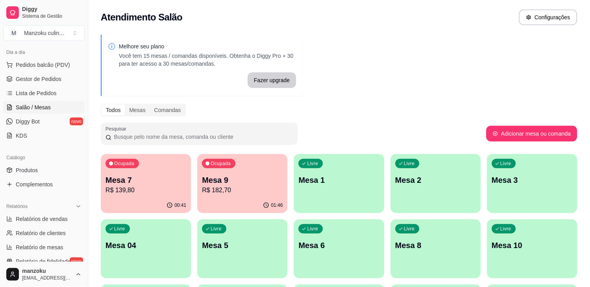
click at [251, 184] on p "Mesa 9" at bounding box center [242, 180] width 81 height 11
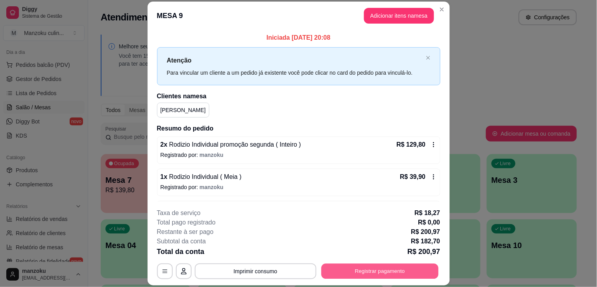
click at [378, 274] on button "Registrar pagamento" at bounding box center [379, 271] width 117 height 15
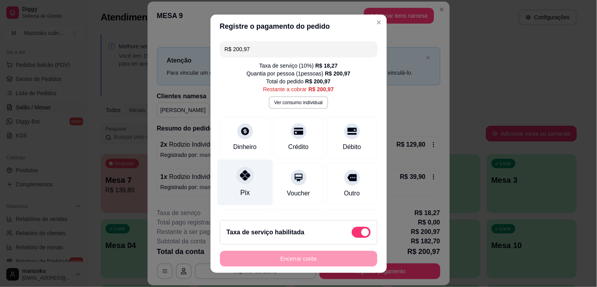
click at [228, 189] on div "Pix" at bounding box center [245, 182] width 56 height 46
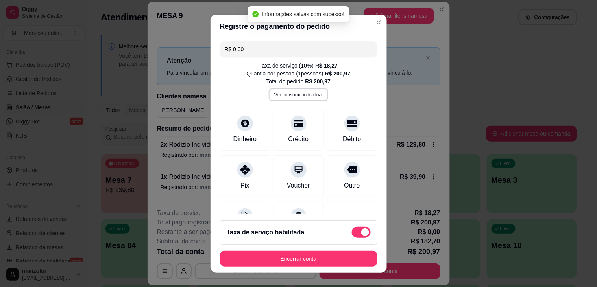
type input "R$ 0,00"
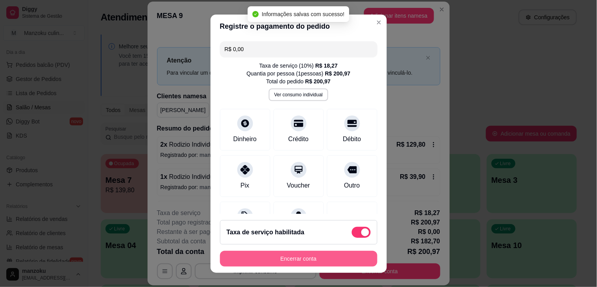
click at [329, 259] on button "Encerrar conta" at bounding box center [299, 259] width 158 height 16
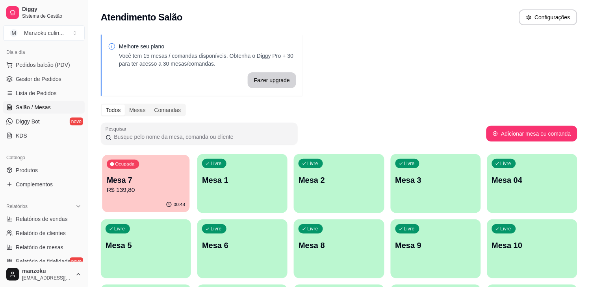
click at [137, 174] on div "Ocupada Mesa 7 R$ 139,80" at bounding box center [145, 176] width 87 height 43
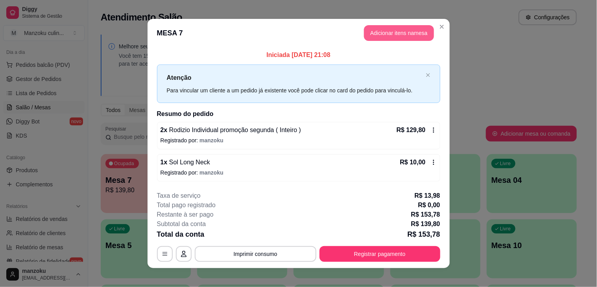
click at [400, 30] on button "Adicionar itens na mesa" at bounding box center [399, 33] width 70 height 16
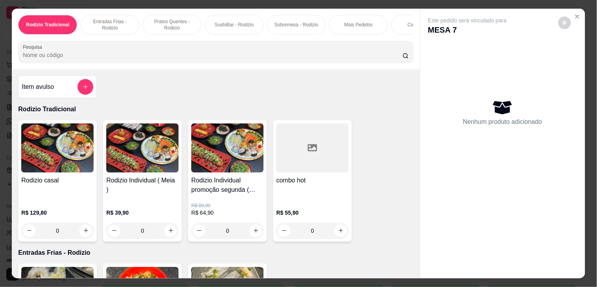
click at [219, 48] on div at bounding box center [216, 52] width 386 height 16
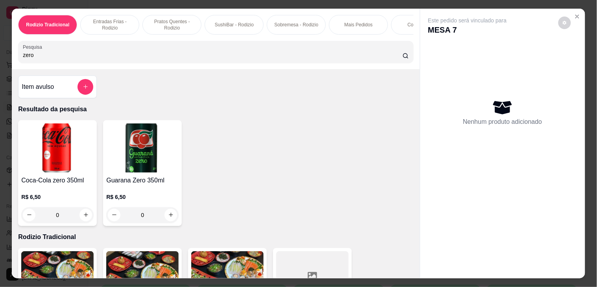
type input "zero"
click at [80, 219] on div "0" at bounding box center [57, 216] width 72 height 16
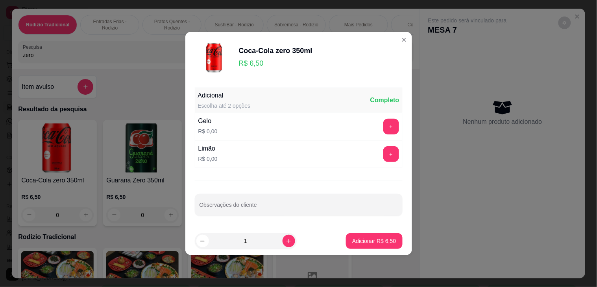
click at [380, 251] on footer "1 Adicionar R$ 6,50" at bounding box center [298, 241] width 227 height 28
click at [365, 243] on p "Adicionar R$ 6,50" at bounding box center [374, 241] width 44 height 8
type input "1"
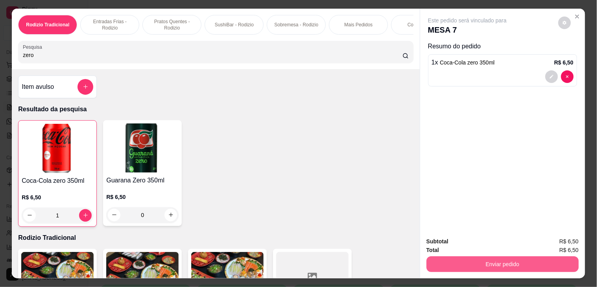
click at [532, 260] on button "Enviar pedido" at bounding box center [503, 265] width 152 height 16
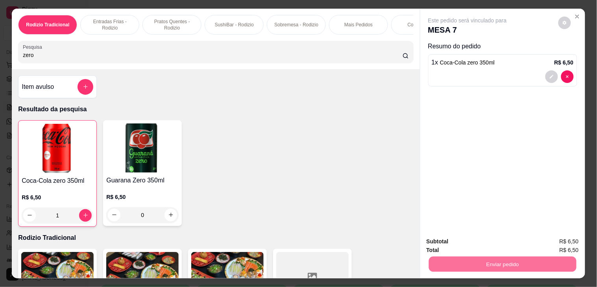
click at [464, 247] on button "Não registrar e enviar pedido" at bounding box center [477, 241] width 80 height 15
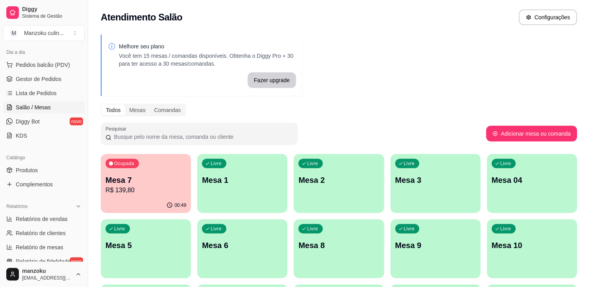
click at [586, 101] on div "Melhore seu plano Você tem 15 mesas / comandas disponíveis. Obtenha o Diggy Pro…" at bounding box center [339, 224] width 502 height 389
click at [140, 202] on div "00:49" at bounding box center [145, 205] width 87 height 15
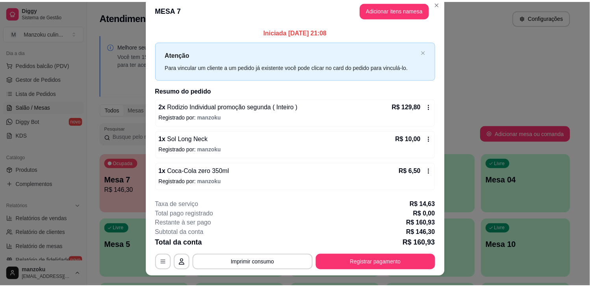
scroll to position [0, 0]
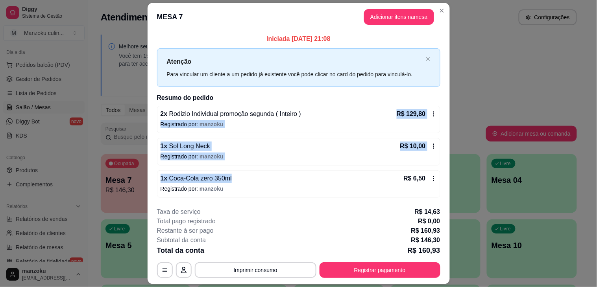
drag, startPoint x: 272, startPoint y: 168, endPoint x: 356, endPoint y: 109, distance: 101.9
click at [353, 111] on div "2 x Rodizio Individual promoção segunda ( Inteiro ) R$ 129,80 Registrado por: m…" at bounding box center [299, 152] width 284 height 92
click at [394, 14] on button "Adicionar itens na mesa" at bounding box center [399, 17] width 70 height 16
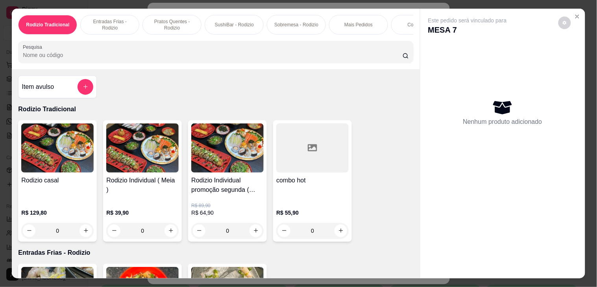
click at [140, 69] on div "Rodizio Tradicional Entradas Frias - Rodizio Pratos Quentes - Rodizio SushiBar …" at bounding box center [216, 39] width 408 height 61
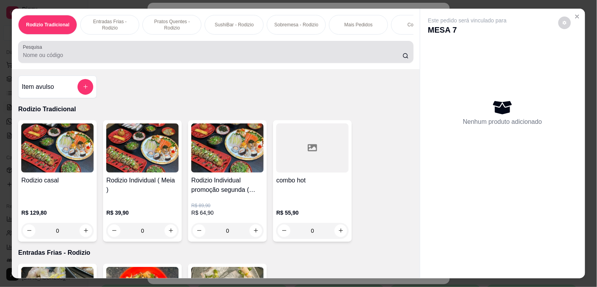
click at [119, 50] on div at bounding box center [216, 52] width 386 height 16
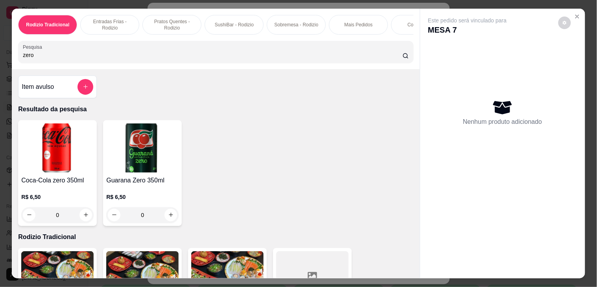
type input "zero"
click at [83, 218] on div "0" at bounding box center [57, 216] width 72 height 16
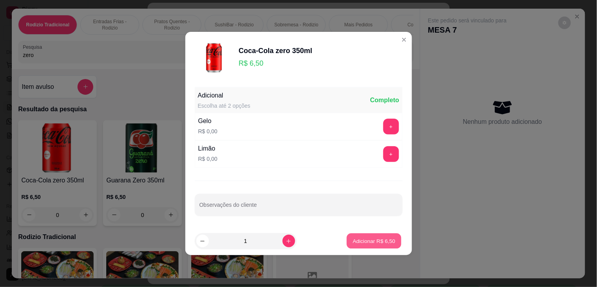
click at [375, 241] on p "Adicionar R$ 6,50" at bounding box center [374, 240] width 43 height 7
type input "1"
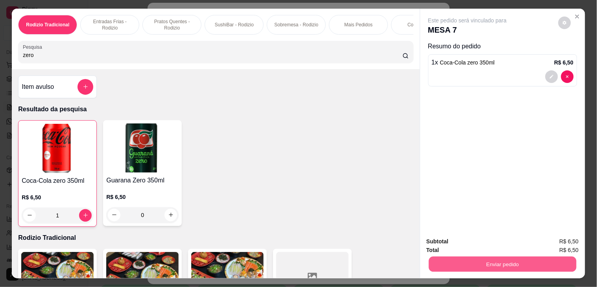
click at [514, 257] on button "Enviar pedido" at bounding box center [503, 264] width 148 height 15
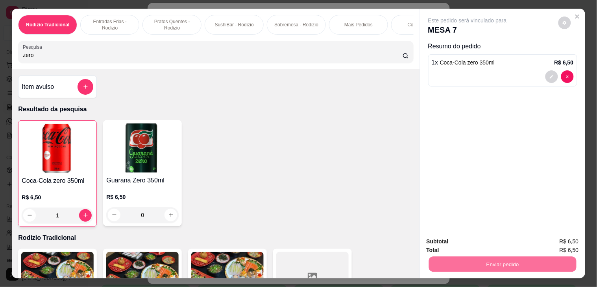
click at [490, 238] on button "Não registrar e enviar pedido" at bounding box center [477, 241] width 80 height 15
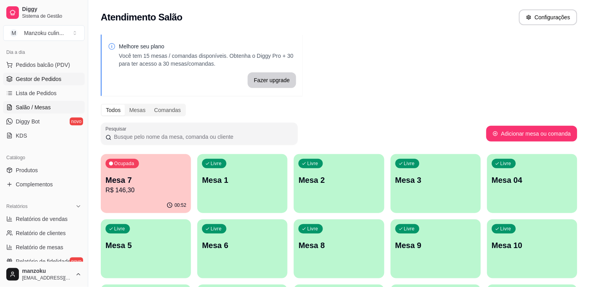
click at [48, 85] on link "Gestor de Pedidos" at bounding box center [44, 79] width 82 height 13
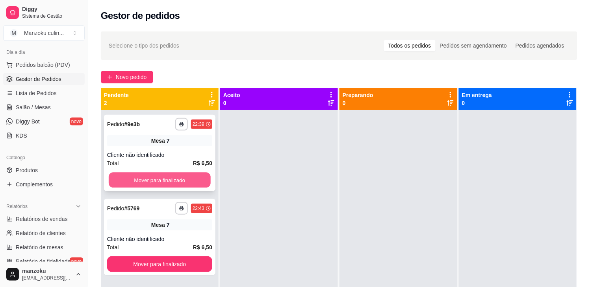
click at [161, 176] on button "Mover para finalizado" at bounding box center [160, 180] width 102 height 15
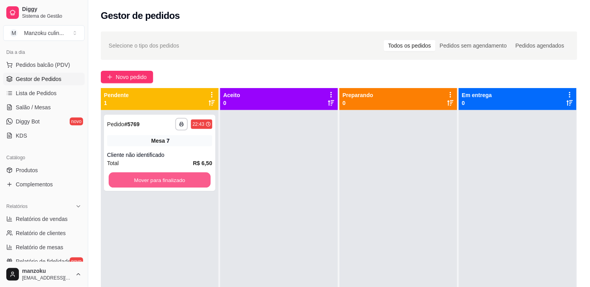
click at [161, 176] on button "Mover para finalizado" at bounding box center [160, 180] width 102 height 15
